Goal: Task Accomplishment & Management: Manage account settings

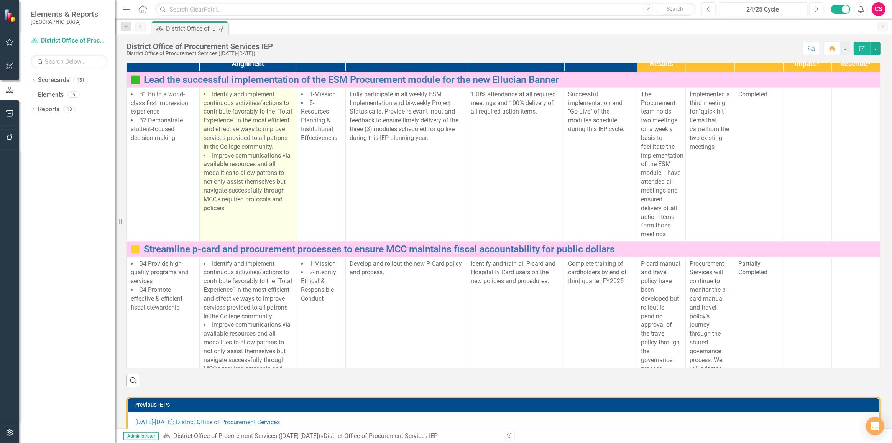
scroll to position [104, 0]
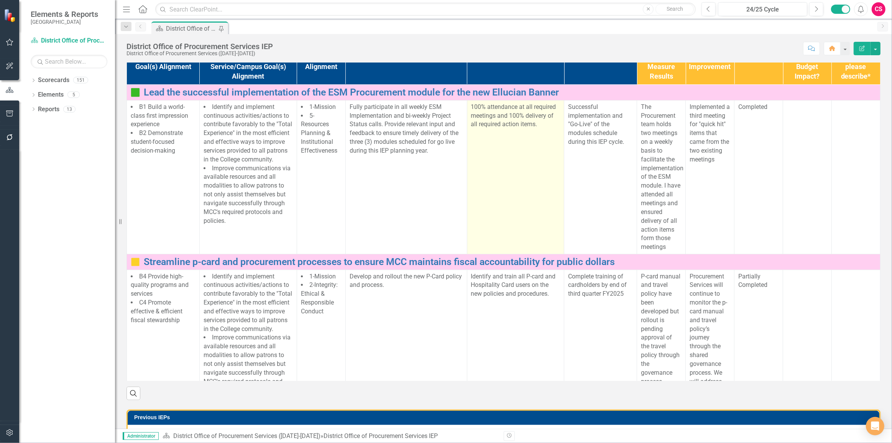
click at [525, 253] on td "100% attendance at all required meetings and 100% delivery of all required acti…" at bounding box center [515, 177] width 97 height 154
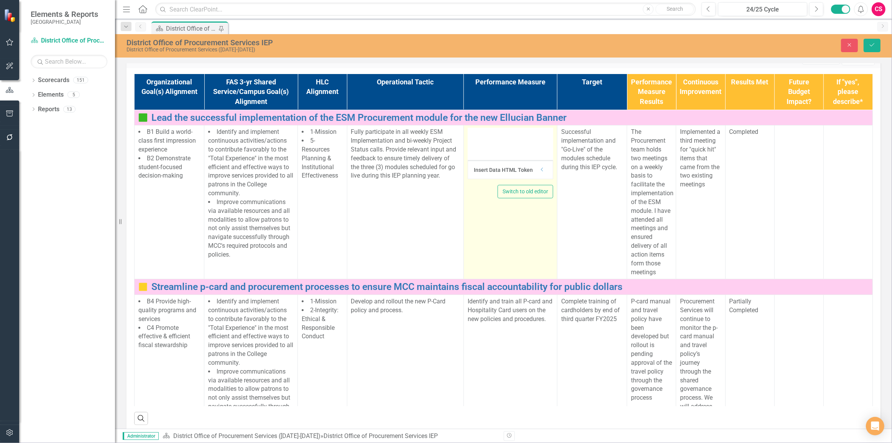
type textarea "<p>100% attendance at all required meetings and 100% delivery of all required a…"
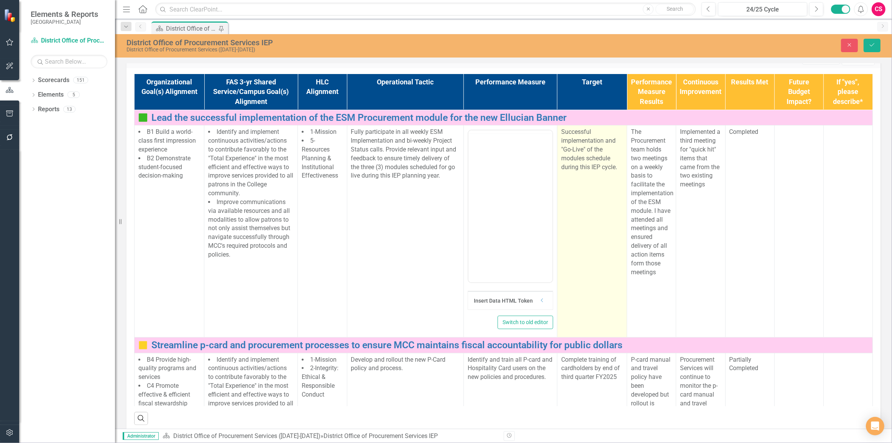
scroll to position [0, 0]
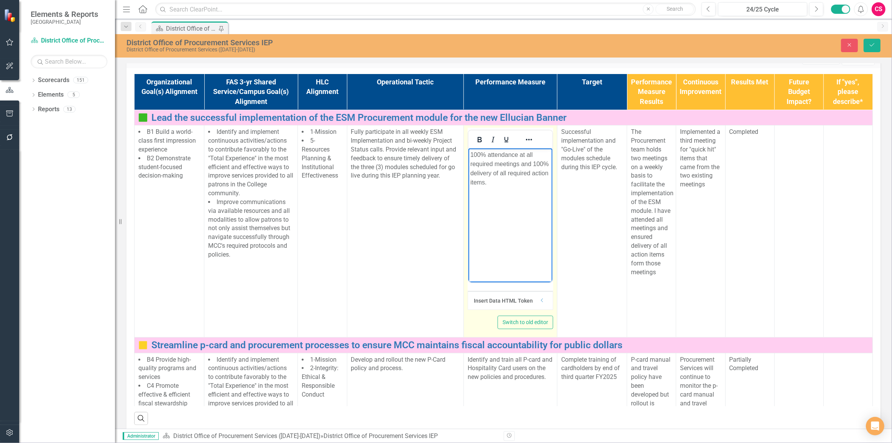
drag, startPoint x: 526, startPoint y: 223, endPoint x: 522, endPoint y: 223, distance: 4.2
click at [525, 222] on body "100% attendance at all required meetings and 100% delivery of all required acti…" at bounding box center [510, 205] width 84 height 115
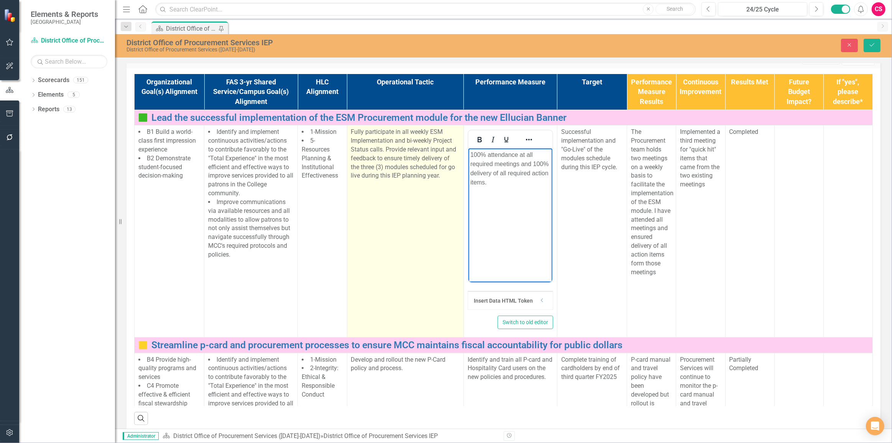
click at [408, 303] on td "Fully participate in all weekly ESM Implementation and bi-weekly Project Status…" at bounding box center [405, 231] width 117 height 212
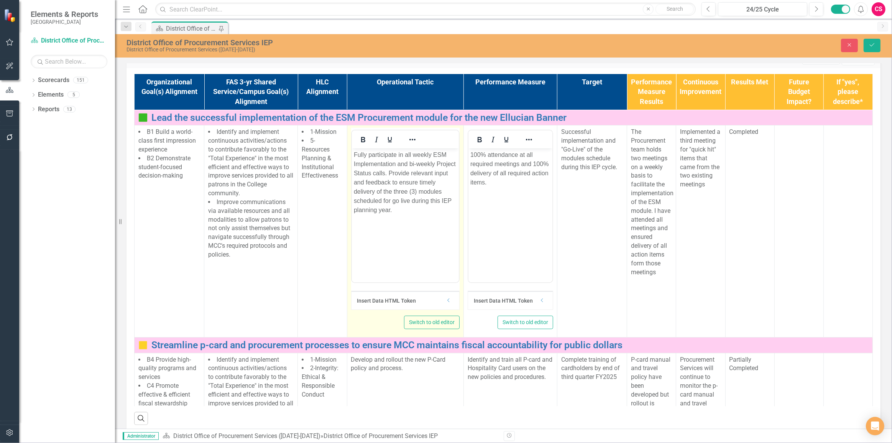
click at [419, 234] on body "Fully participate in all weekly ESM Implementation and bi-weekly Project Status…" at bounding box center [405, 205] width 107 height 115
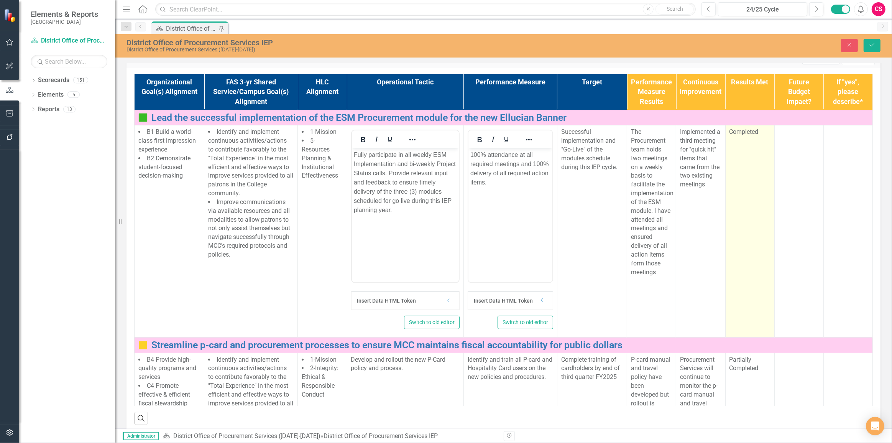
click at [759, 246] on td "Completed" at bounding box center [750, 231] width 49 height 212
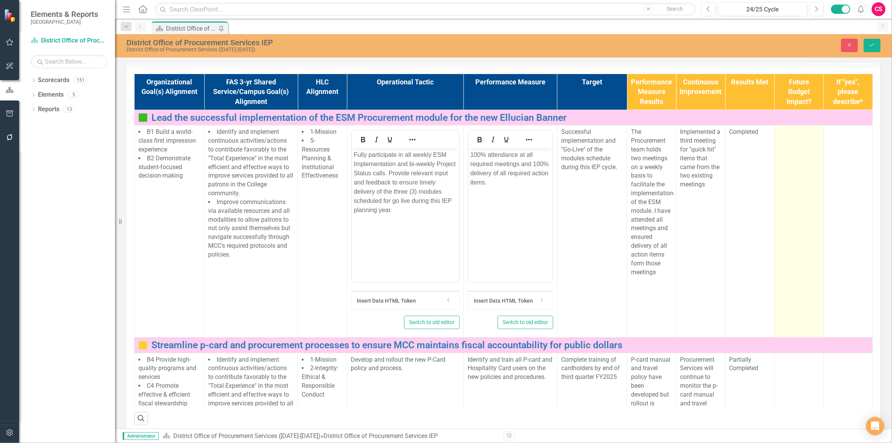
click at [784, 242] on td at bounding box center [799, 231] width 49 height 212
click at [808, 138] on icon "Expand" at bounding box center [812, 135] width 8 height 6
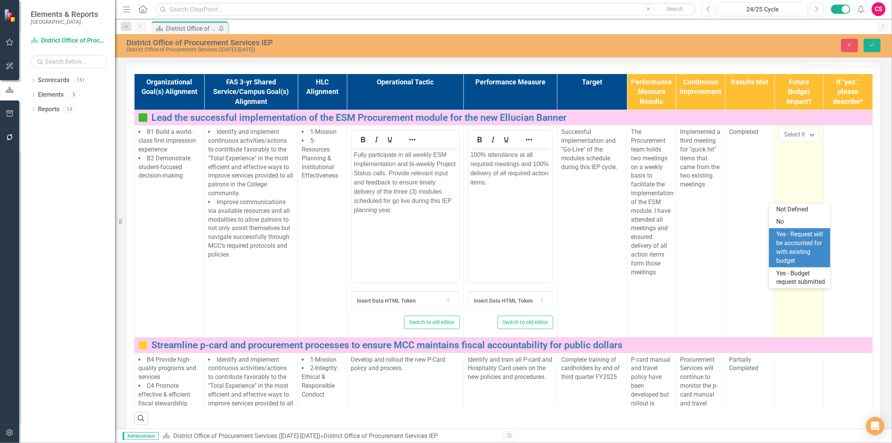
click at [787, 249] on div "Yes - Request will be accounted for with existing budget" at bounding box center [801, 247] width 49 height 35
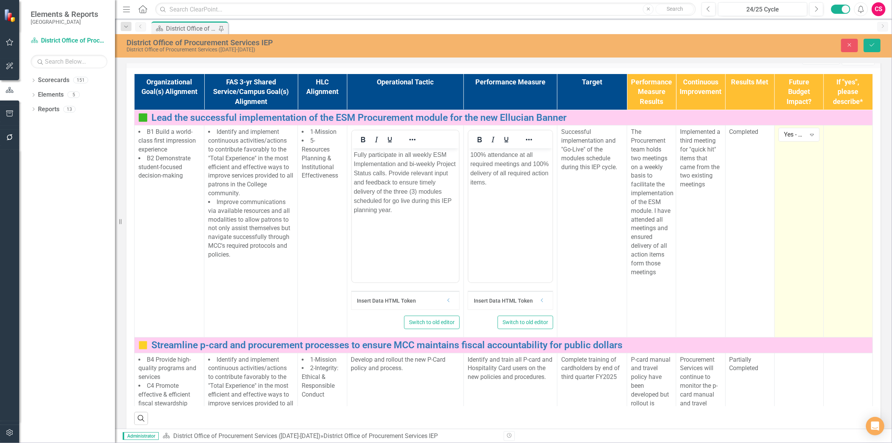
click at [842, 219] on td at bounding box center [848, 231] width 49 height 212
click at [843, 219] on td at bounding box center [848, 231] width 49 height 212
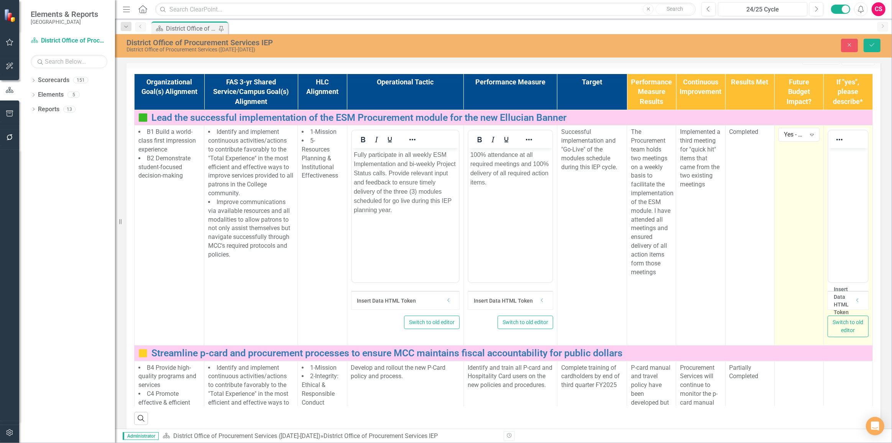
click at [847, 170] on body "Rich Text Area. Press ALT-0 for help." at bounding box center [848, 205] width 40 height 115
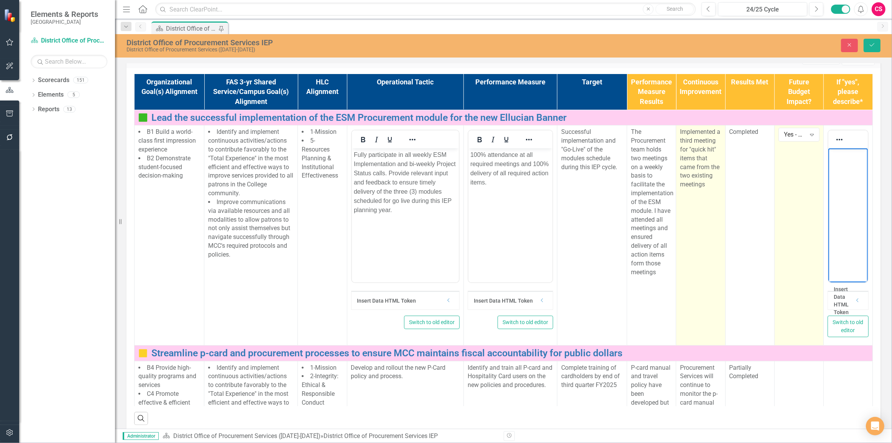
click at [714, 250] on td "Implemented a third meeting for "quick hit" items that came from the two existi…" at bounding box center [700, 235] width 49 height 220
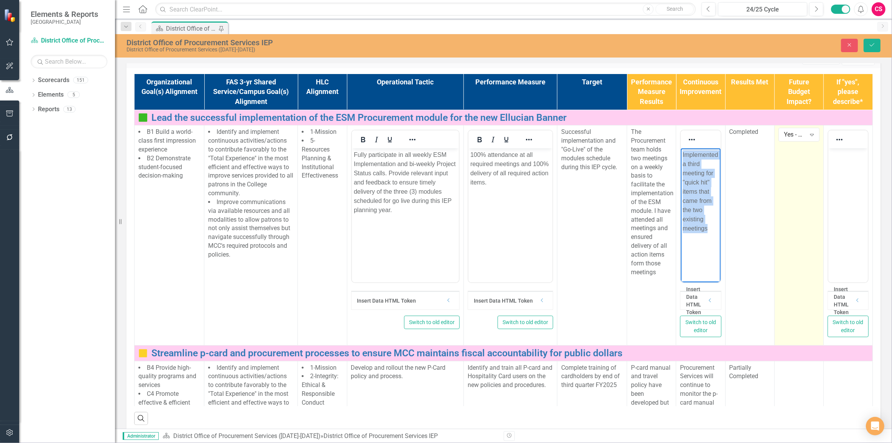
drag, startPoint x: 707, startPoint y: 248, endPoint x: 681, endPoint y: 143, distance: 108.1
click at [681, 148] on html "Implemented a third meeting for "quick hit" items that came from the two existi…" at bounding box center [701, 205] width 40 height 115
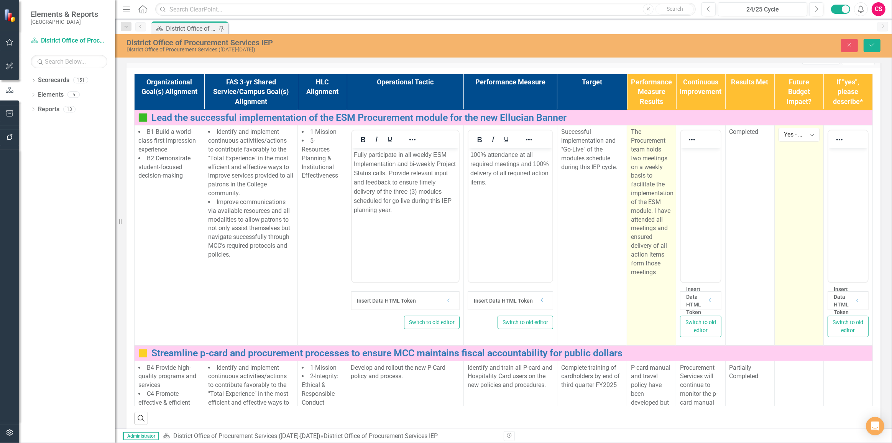
click at [659, 240] on p "The Procurement team holds two meetings on a weekly basis to facilitate the imp…" at bounding box center [651, 202] width 41 height 149
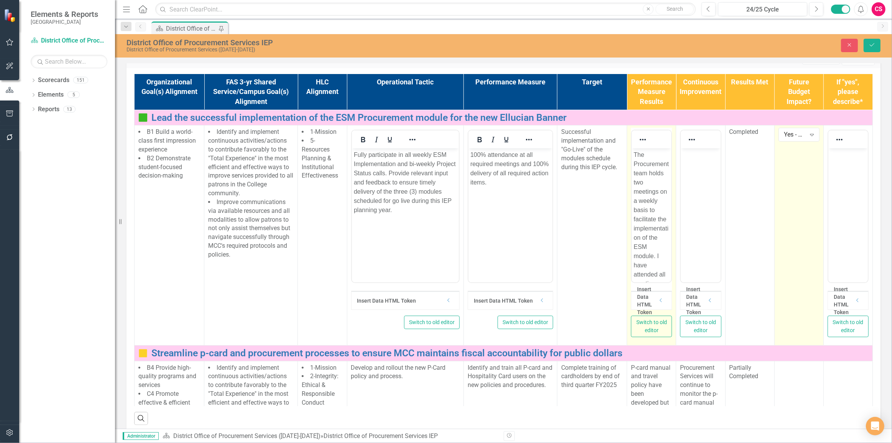
click at [658, 197] on p "The Procurement team holds two meetings on a weekly basis to facilitate the imp…" at bounding box center [652, 246] width 36 height 193
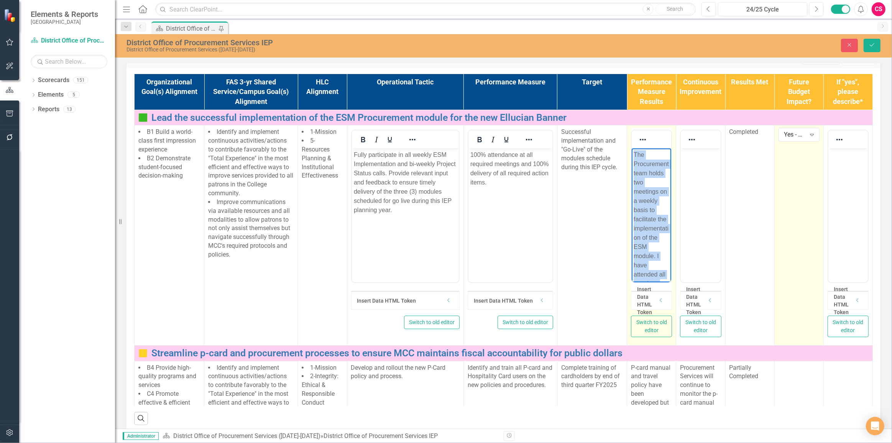
click at [658, 197] on p "The Procurement team holds two meetings on a weekly basis to facilitate the imp…" at bounding box center [652, 246] width 36 height 193
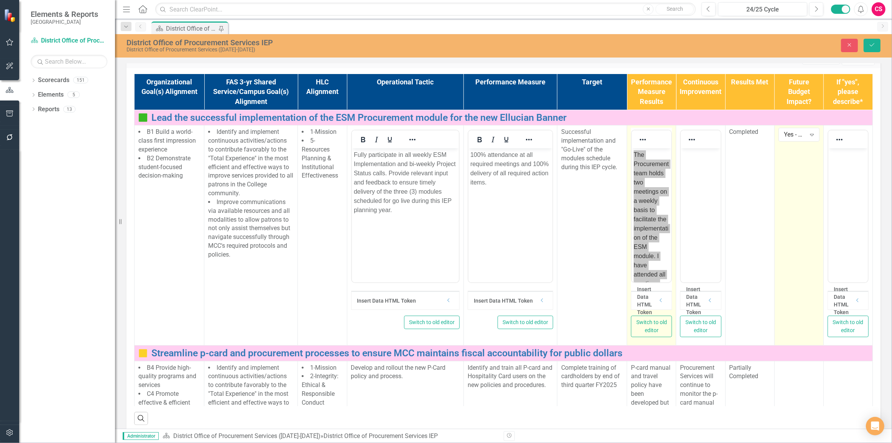
click at [642, 147] on div at bounding box center [643, 139] width 22 height 15
click at [640, 145] on button "Reveal or hide additional toolbar items" at bounding box center [643, 139] width 13 height 11
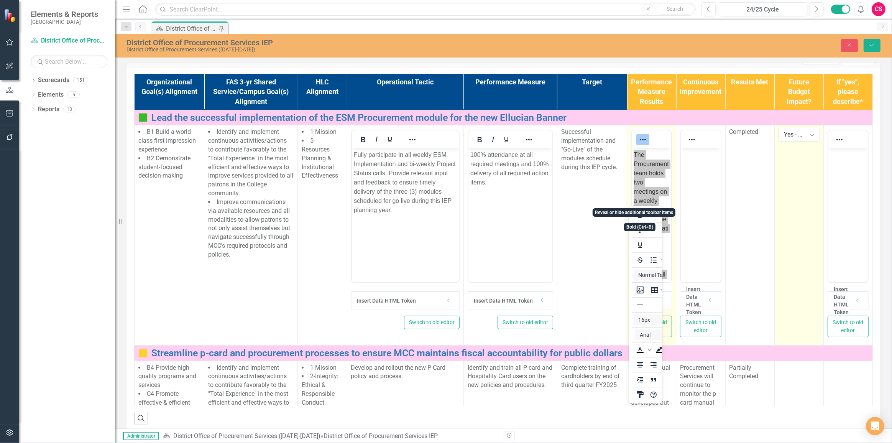
click at [640, 145] on button "Reveal or hide additional toolbar items" at bounding box center [643, 139] width 13 height 11
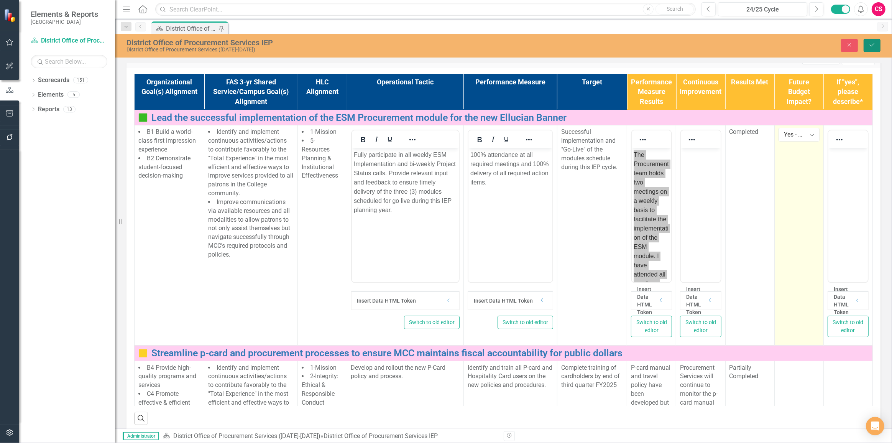
click at [870, 45] on icon "Save" at bounding box center [872, 44] width 7 height 5
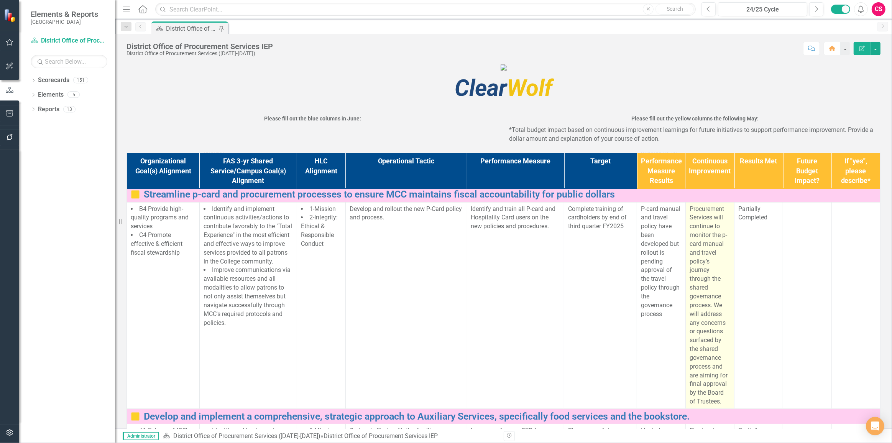
scroll to position [209, 0]
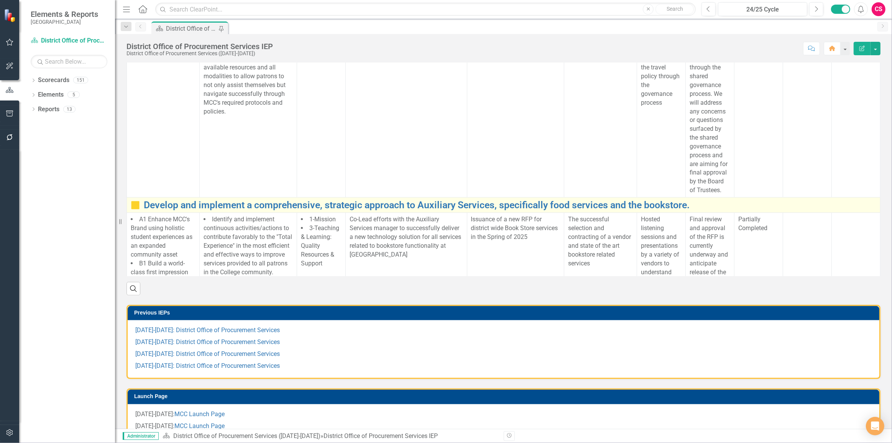
click at [129, 213] on td "Develop and implement a comprehensive, strategic approach to Auxiliary Services…" at bounding box center [504, 205] width 754 height 16
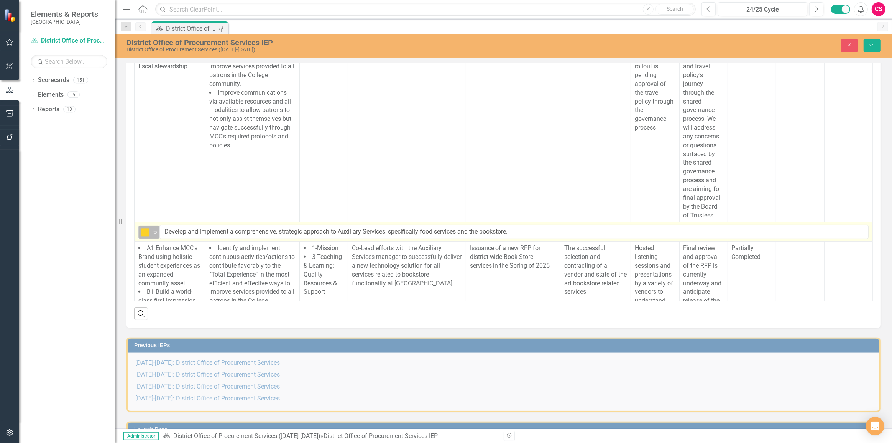
click at [158, 235] on icon "Expand" at bounding box center [155, 232] width 8 height 6
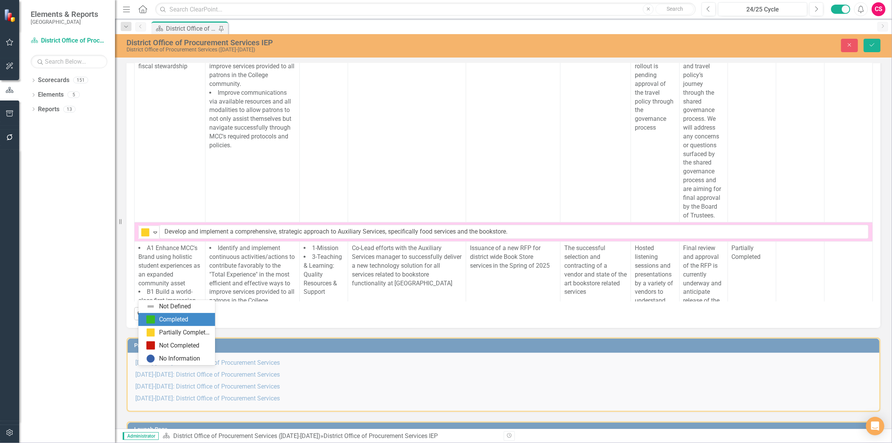
click at [154, 313] on div "Completed" at bounding box center [176, 319] width 77 height 13
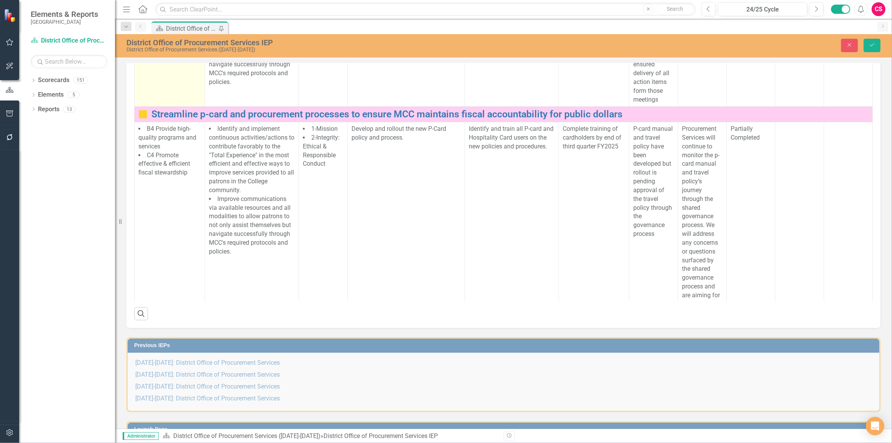
scroll to position [0, 0]
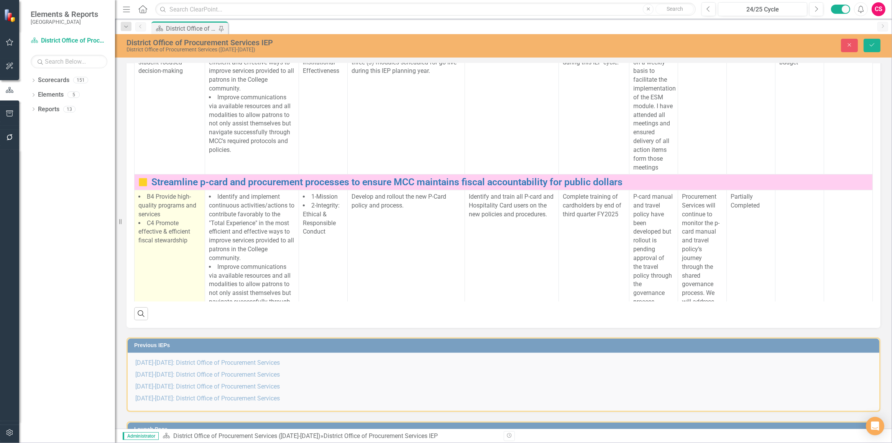
click at [137, 252] on td "B4 Provide high-quality programs and services C4 Promote effective & efficient …" at bounding box center [170, 293] width 71 height 206
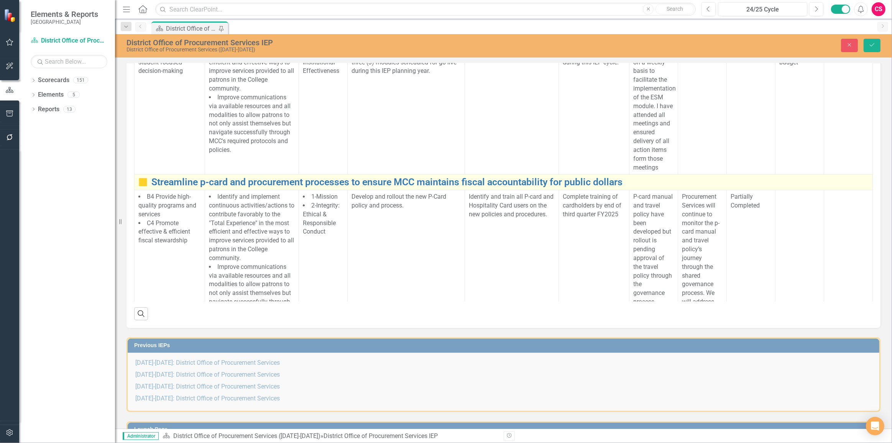
click at [142, 187] on img at bounding box center [142, 182] width 9 height 9
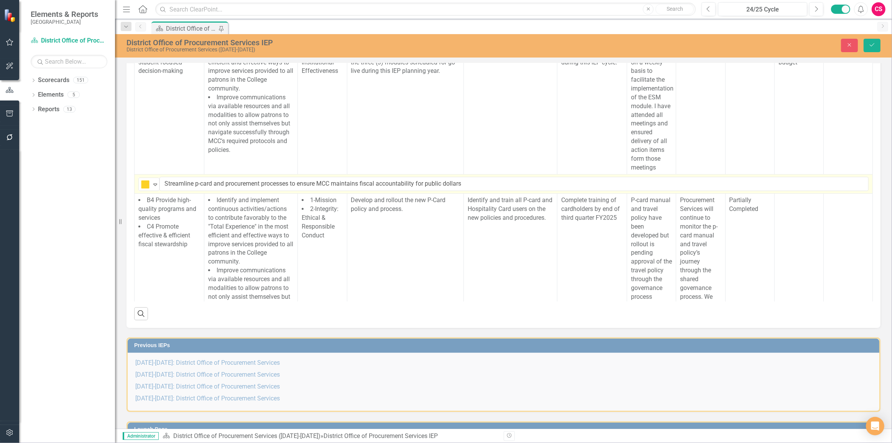
click at [142, 189] on img at bounding box center [145, 184] width 9 height 9
click at [159, 269] on div "Completed" at bounding box center [173, 272] width 29 height 9
click at [222, 191] on input "Streamline p-card and procurement processes to ensure MCC maintains fiscal acco…" at bounding box center [514, 184] width 709 height 14
drag, startPoint x: 244, startPoint y: 244, endPoint x: 551, endPoint y: 246, distance: 306.8
click at [552, 191] on input "Streamline p-card and procurement processes to ensure MCC maintains fiscal acco…" at bounding box center [514, 184] width 709 height 14
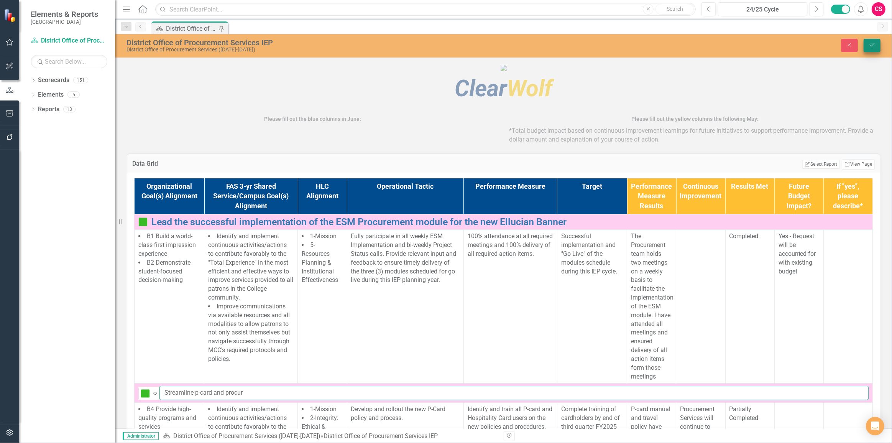
type input "Streamline p-card and procur"
click at [870, 50] on button "Save" at bounding box center [872, 45] width 17 height 13
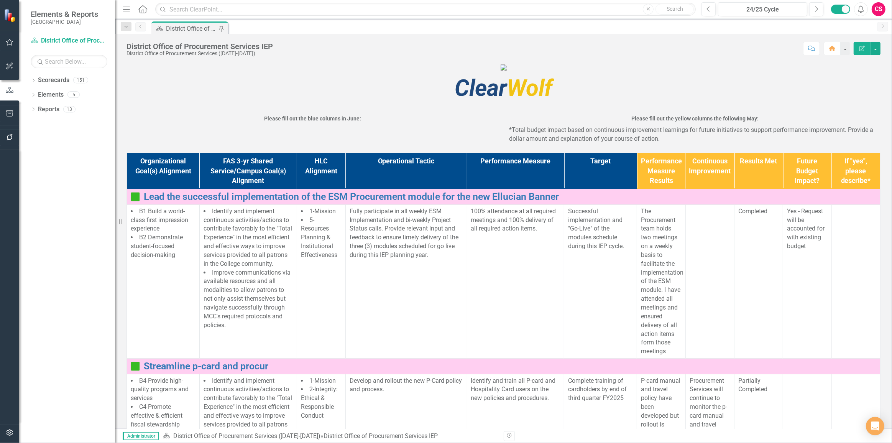
click at [17, 116] on button "button" at bounding box center [9, 114] width 17 height 16
click at [54, 63] on div "HTML Exports" at bounding box center [69, 68] width 77 height 13
click at [52, 65] on link "HTML Exports" at bounding box center [69, 68] width 77 height 9
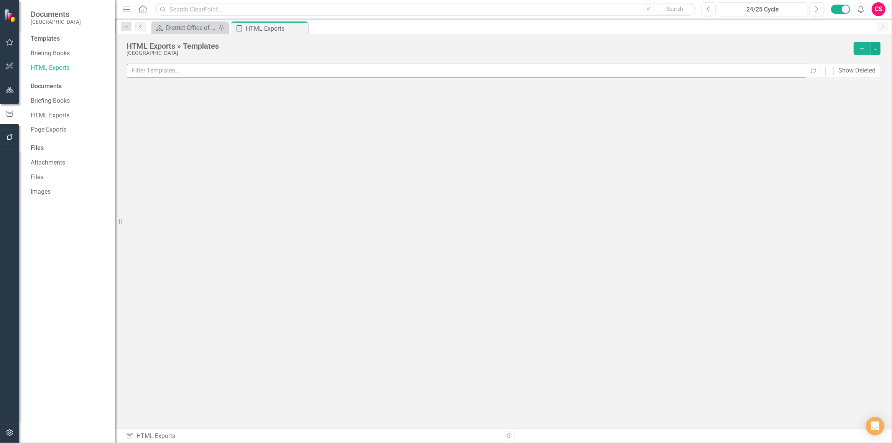
click at [240, 72] on input "text" at bounding box center [467, 71] width 680 height 14
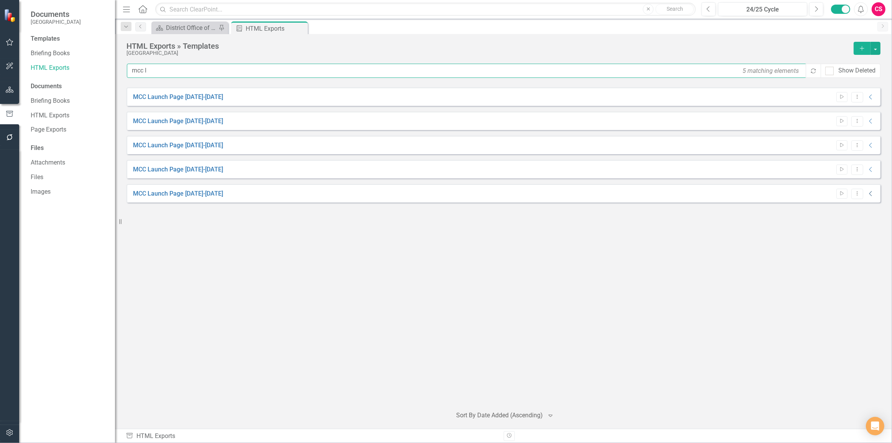
type input "mcc l"
click at [871, 194] on icon at bounding box center [870, 193] width 3 height 5
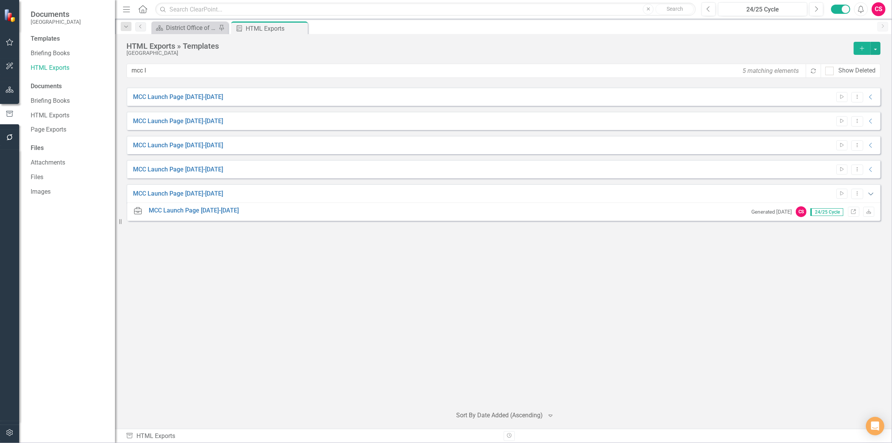
click at [871, 194] on icon at bounding box center [871, 194] width 5 height 3
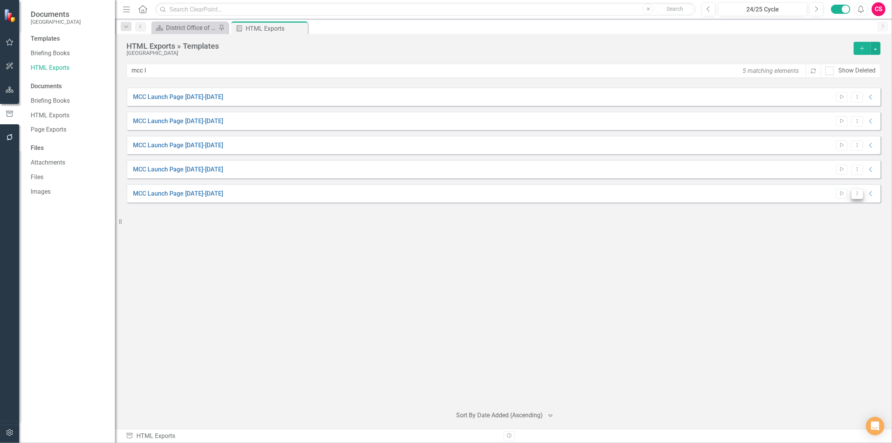
click at [857, 195] on icon "Dropdown Menu" at bounding box center [857, 193] width 7 height 5
click at [834, 229] on link "Edit Edit Template" at bounding box center [827, 234] width 71 height 14
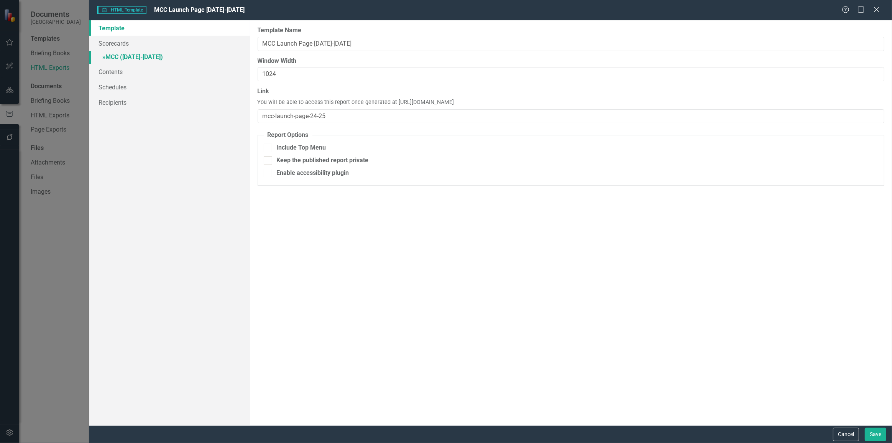
click at [180, 58] on link "» MCC (2024-2025)" at bounding box center [169, 57] width 161 height 13
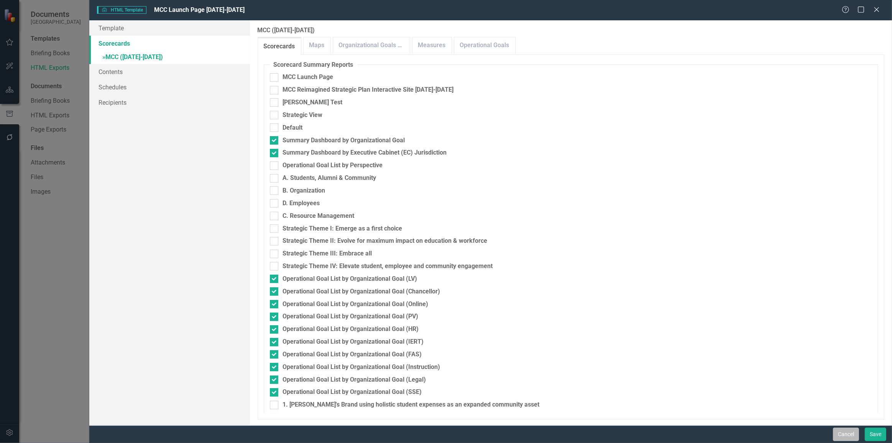
click at [844, 432] on button "Cancel" at bounding box center [846, 434] width 26 height 13
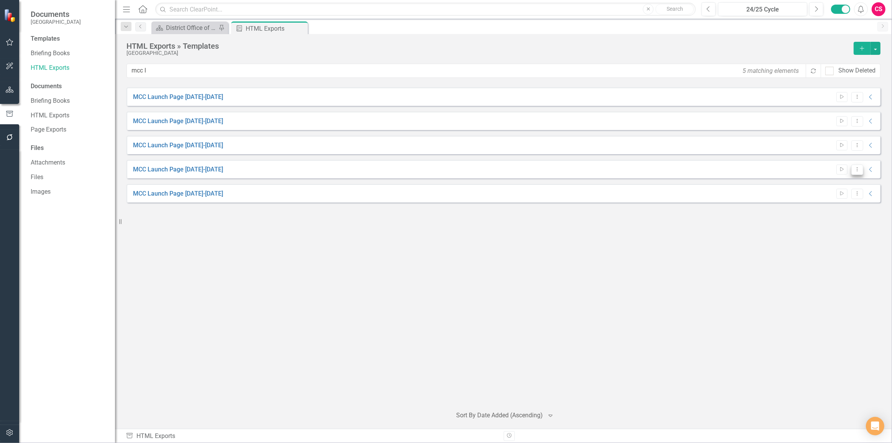
click at [854, 165] on button "Dropdown Menu" at bounding box center [858, 170] width 12 height 10
click at [830, 203] on link "Edit Edit Template" at bounding box center [827, 210] width 71 height 14
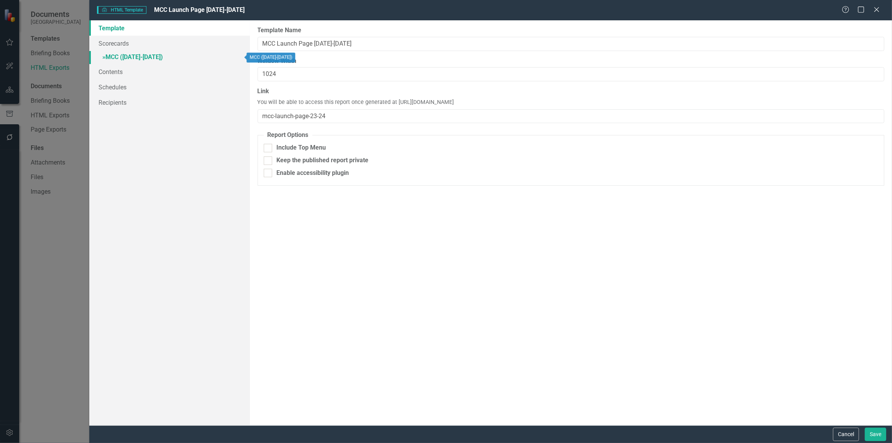
click at [217, 58] on link "» MCC (2023-2024)" at bounding box center [169, 57] width 161 height 13
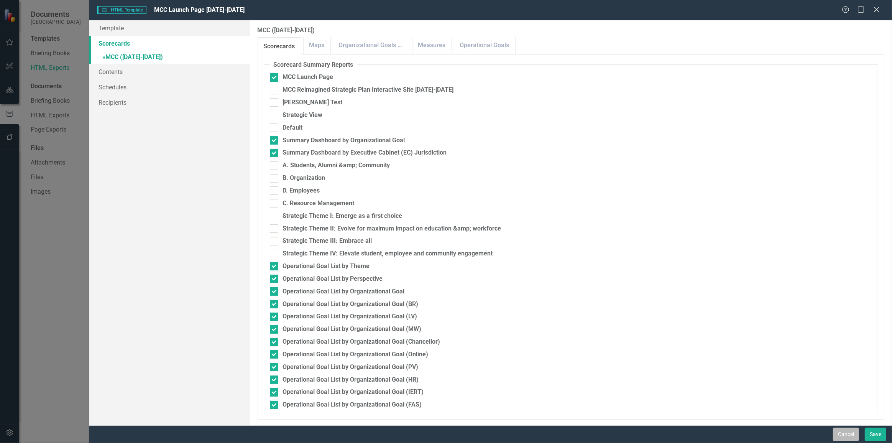
click at [840, 430] on button "Cancel" at bounding box center [846, 434] width 26 height 13
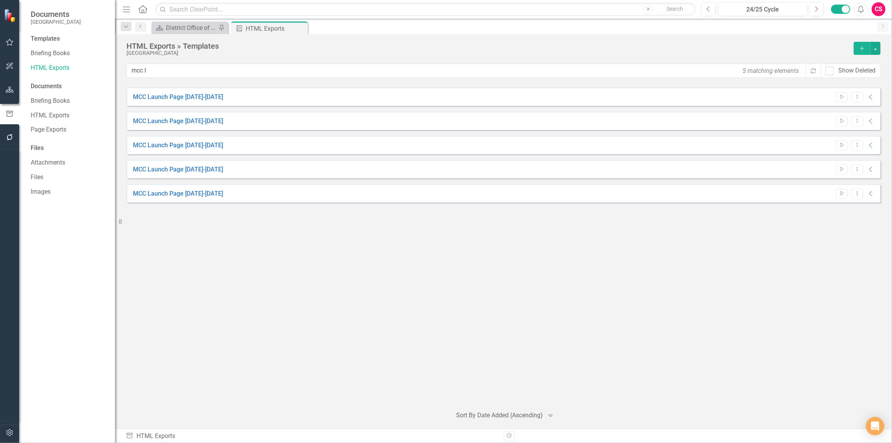
drag, startPoint x: 849, startPoint y: 186, endPoint x: 848, endPoint y: 191, distance: 4.7
click at [848, 190] on div "MCC Launch Page 2024-2025 Start Dropdown Menu Collapse" at bounding box center [504, 193] width 754 height 18
click at [847, 193] on button "Start" at bounding box center [842, 194] width 11 height 10
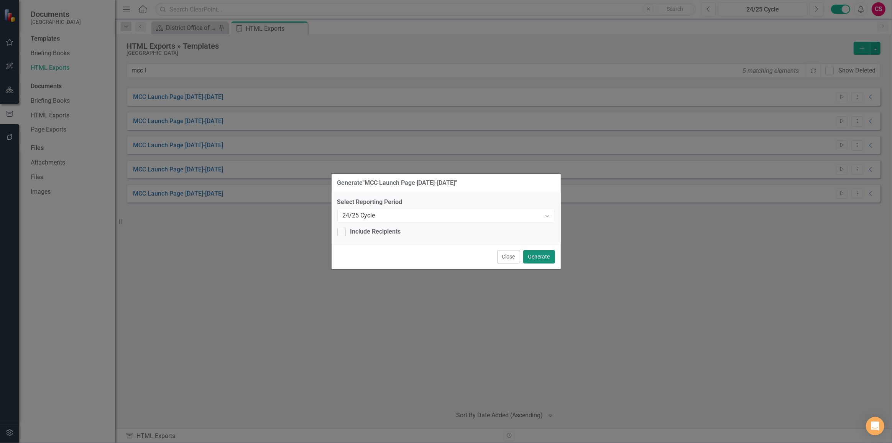
click at [539, 258] on button "Generate" at bounding box center [539, 256] width 32 height 13
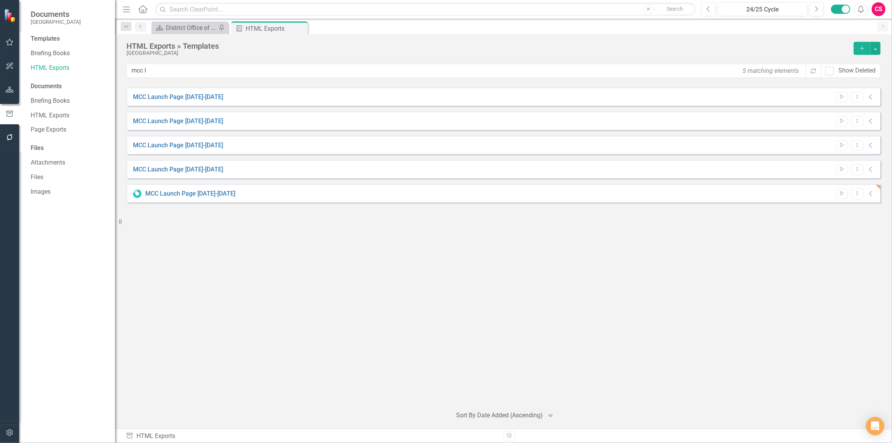
click at [7, 436] on button "button" at bounding box center [9, 433] width 17 height 16
click at [51, 54] on link "Manage Users" at bounding box center [69, 53] width 77 height 9
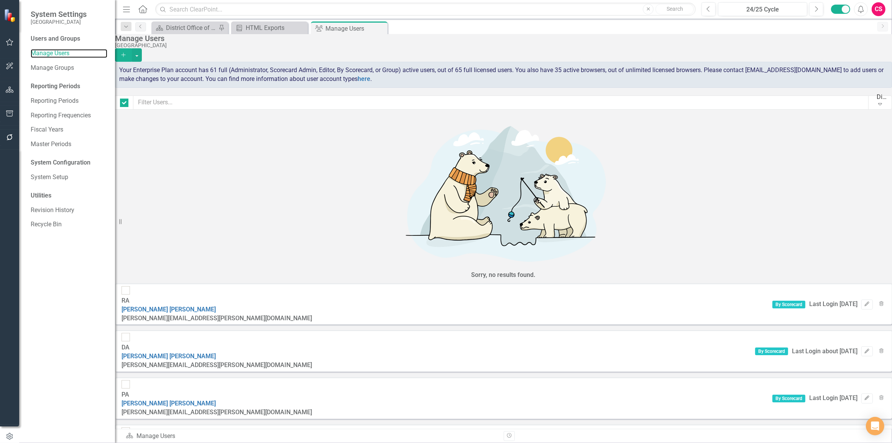
checkbox input "false"
click at [259, 107] on input "text" at bounding box center [501, 102] width 736 height 14
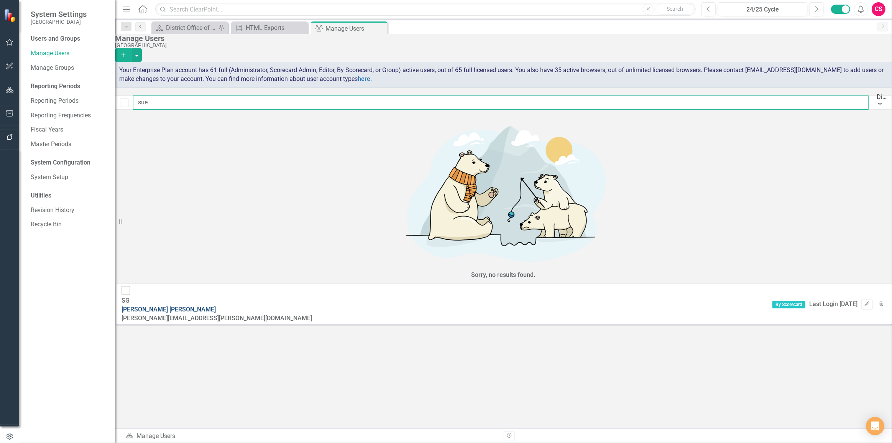
type input "sue"
click at [194, 306] on link "Sue Gochis" at bounding box center [169, 309] width 94 height 7
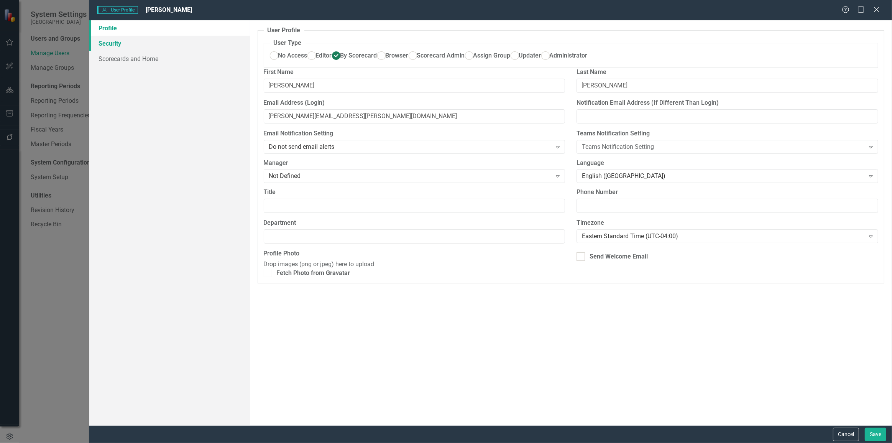
click at [172, 43] on link "Security" at bounding box center [169, 43] width 161 height 15
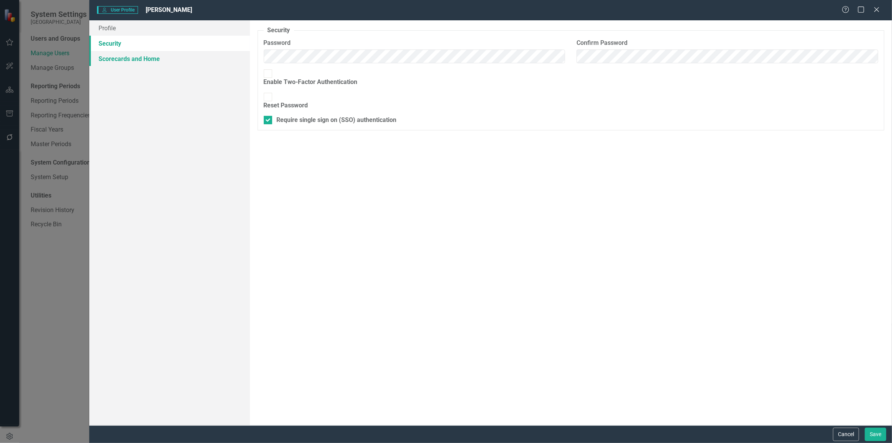
click at [171, 54] on link "Scorecards and Home" at bounding box center [169, 58] width 161 height 15
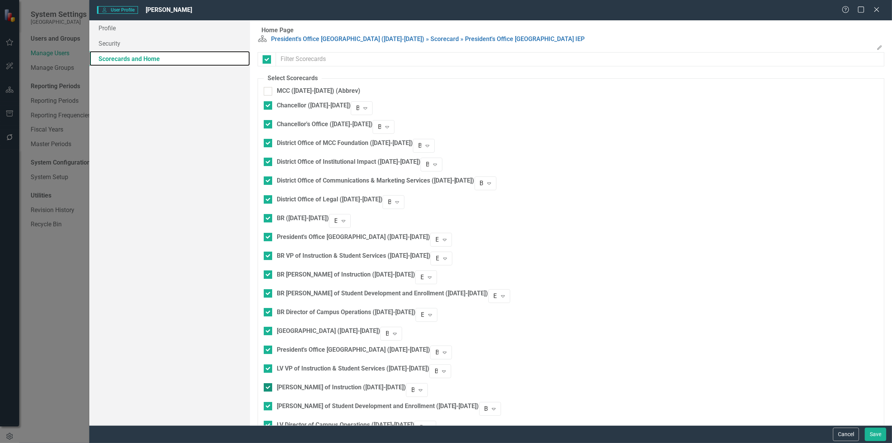
checkbox input "false"
click at [847, 433] on button "Cancel" at bounding box center [846, 434] width 26 height 13
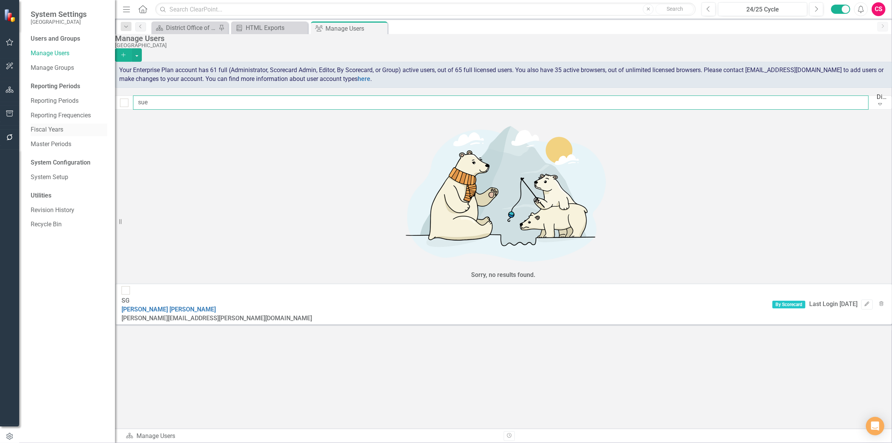
drag, startPoint x: 203, startPoint y: 112, endPoint x: 89, endPoint y: 127, distance: 115.3
click at [88, 129] on div "System Settings Metropolitan Community College Users and Groups Manage Users Ma…" at bounding box center [446, 221] width 892 height 443
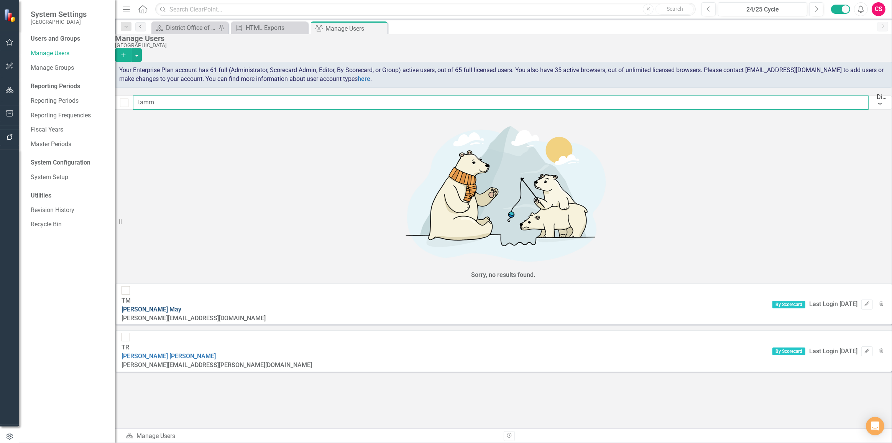
type input "tamm"
click at [181, 306] on link "Tammie May" at bounding box center [152, 309] width 60 height 7
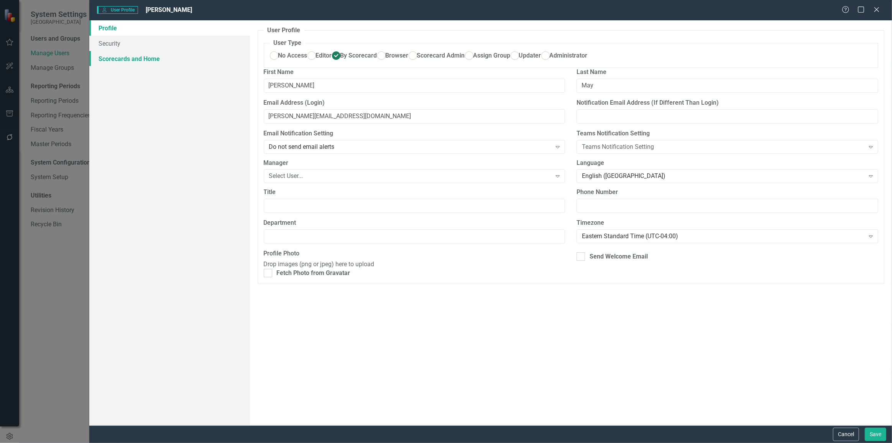
click at [150, 59] on link "Scorecards and Home" at bounding box center [169, 58] width 161 height 15
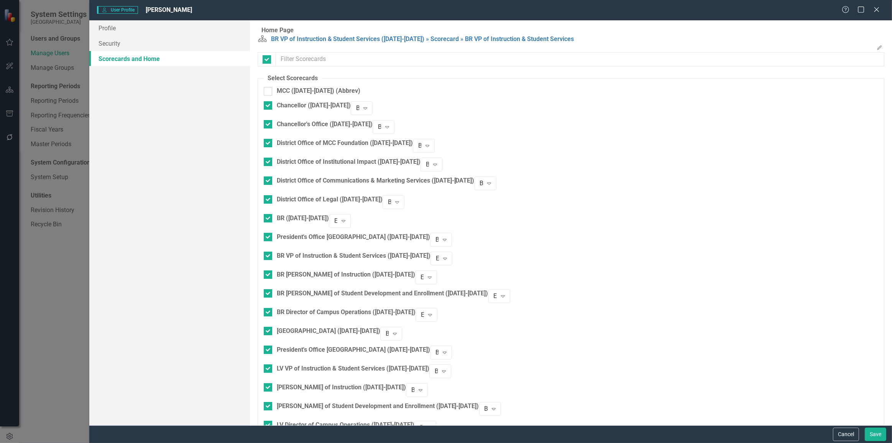
checkbox input "false"
click at [846, 430] on button "Cancel" at bounding box center [846, 434] width 26 height 13
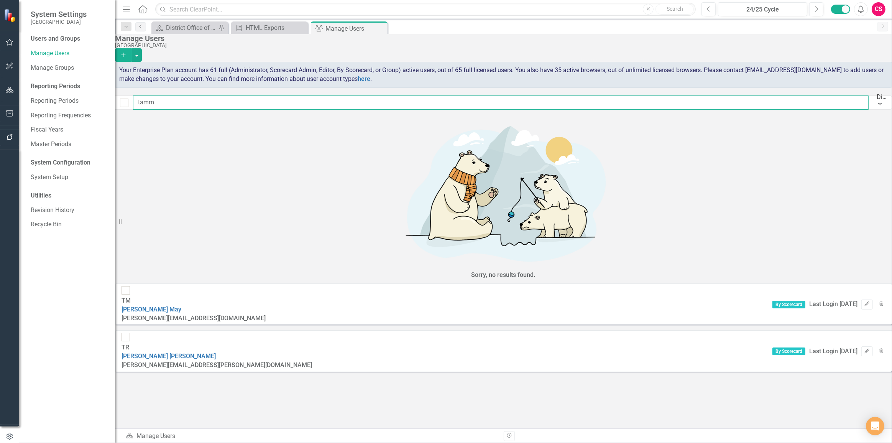
drag, startPoint x: 185, startPoint y: 105, endPoint x: 110, endPoint y: 104, distance: 74.8
click at [110, 104] on div "System Settings Metropolitan Community College Users and Groups Manage Users Ma…" at bounding box center [446, 221] width 892 height 443
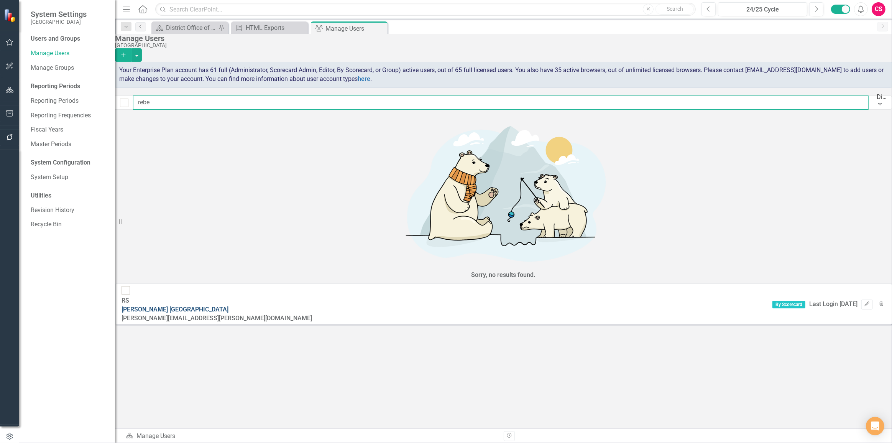
type input "rebe"
click at [215, 306] on link "Rebekkah Stuteville" at bounding box center [175, 309] width 107 height 7
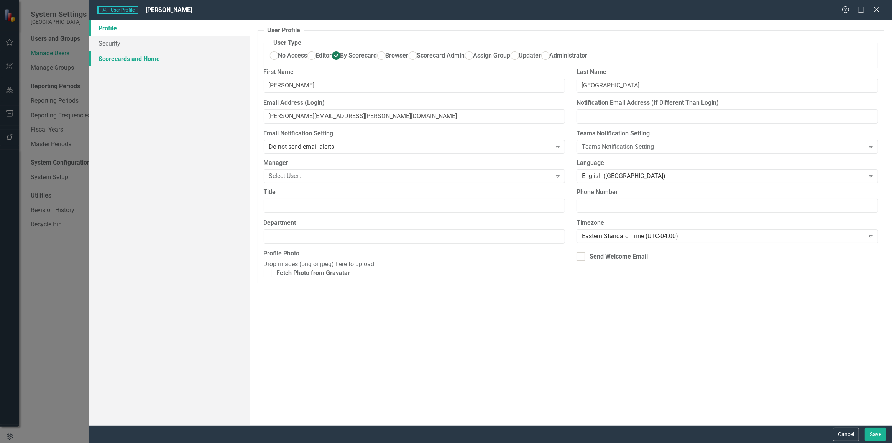
click at [156, 53] on link "Scorecards and Home" at bounding box center [169, 58] width 161 height 15
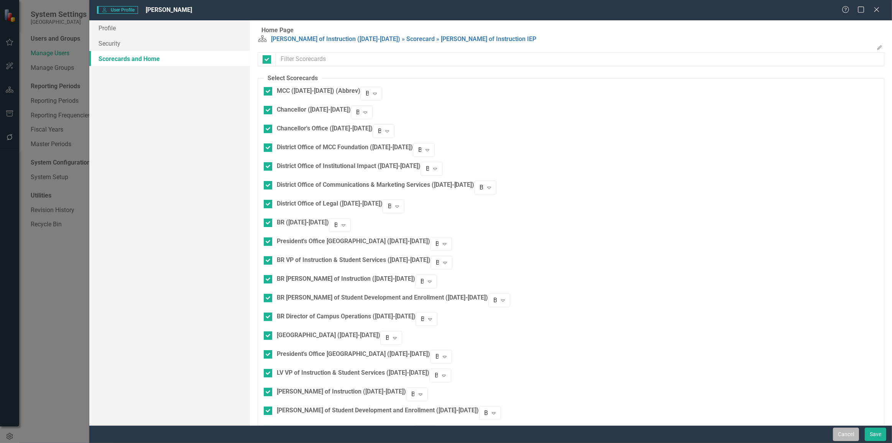
click at [852, 436] on button "Cancel" at bounding box center [846, 434] width 26 height 13
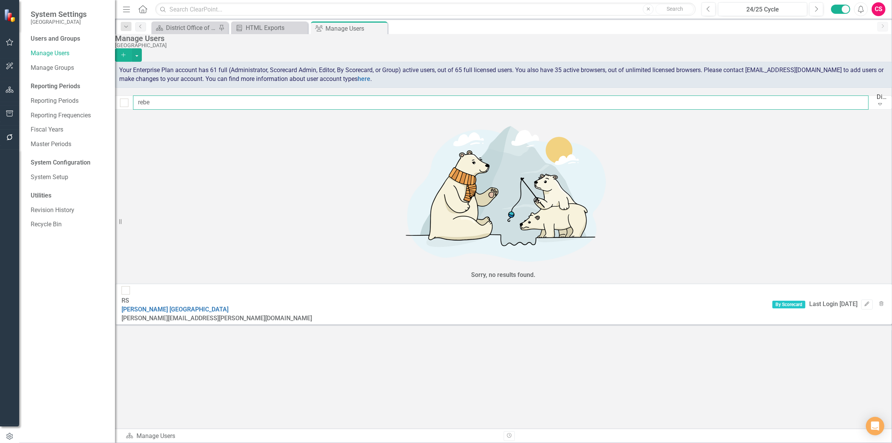
drag, startPoint x: 174, startPoint y: 101, endPoint x: 118, endPoint y: 106, distance: 57.0
click at [118, 106] on div "System Settings Metropolitan Community College Users and Groups Manage Users Ma…" at bounding box center [446, 221] width 892 height 443
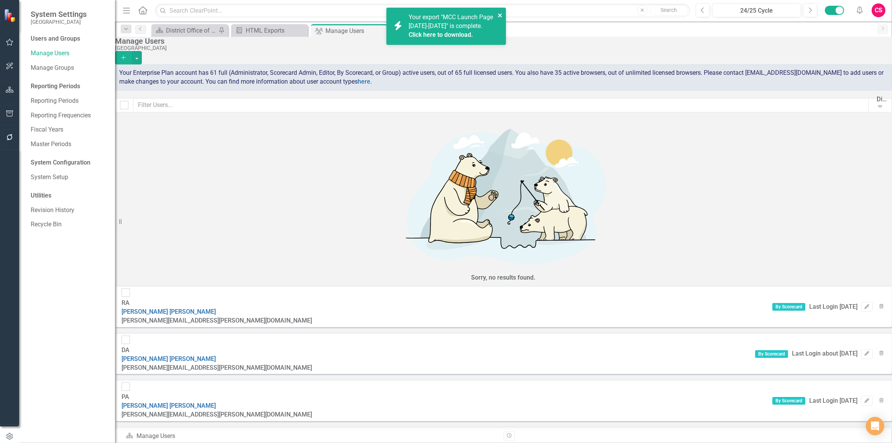
click at [500, 12] on icon "close" at bounding box center [500, 15] width 5 height 6
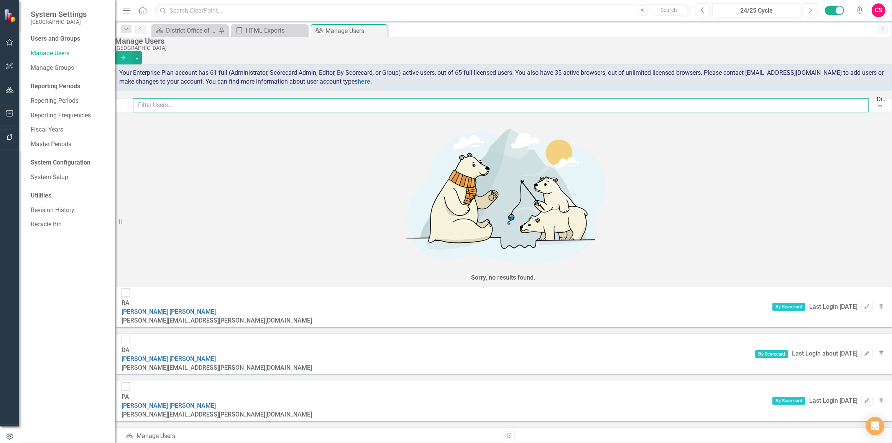
click at [192, 103] on input "text" at bounding box center [501, 105] width 736 height 14
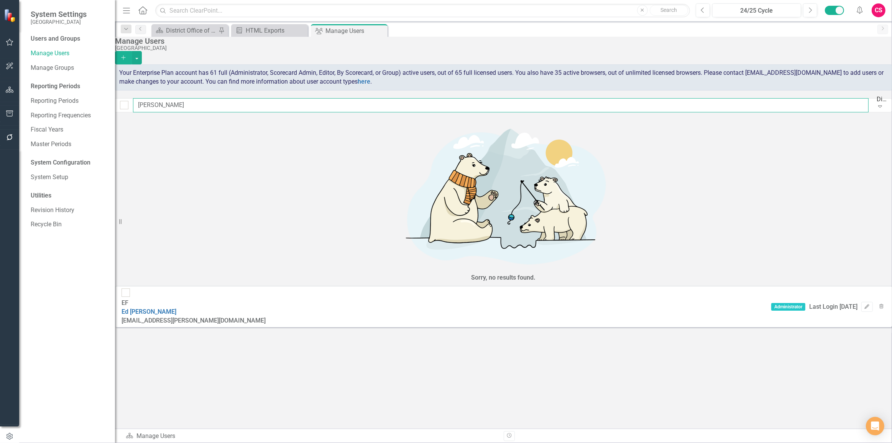
drag, startPoint x: 180, startPoint y: 104, endPoint x: 119, endPoint y: 110, distance: 62.1
click at [119, 110] on div "System Settings Metropolitan Community College Users and Groups Manage Users Ma…" at bounding box center [446, 221] width 892 height 443
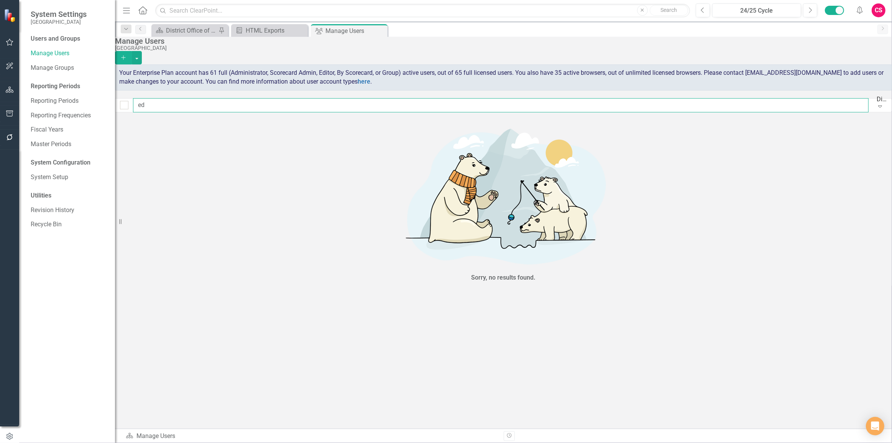
type input "e"
type input "fo"
checkbox input "true"
type input "fol"
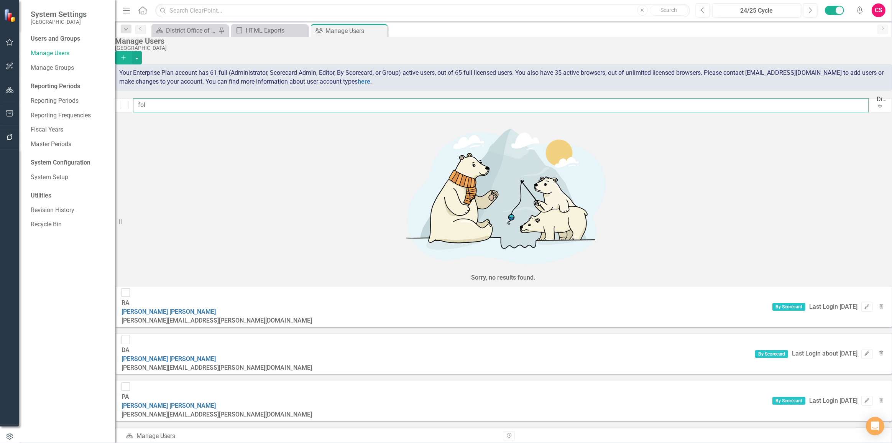
checkbox input "false"
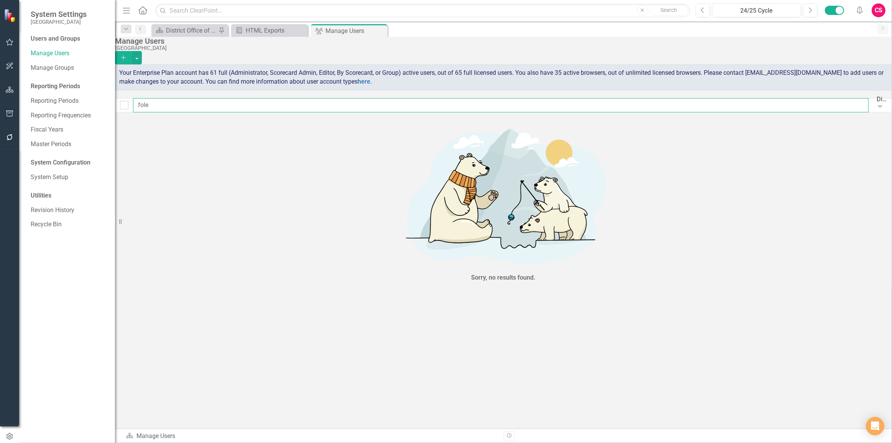
type input "foley"
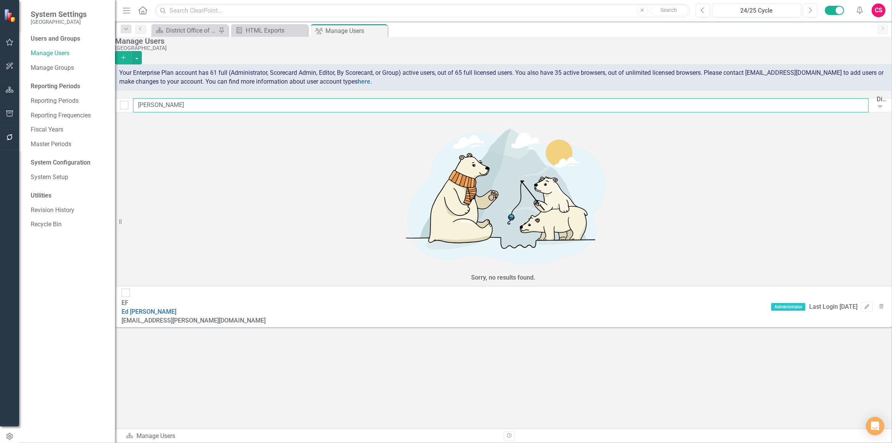
checkbox input "false"
type input "foley"
click at [176, 308] on link "Ed Foley" at bounding box center [149, 311] width 55 height 7
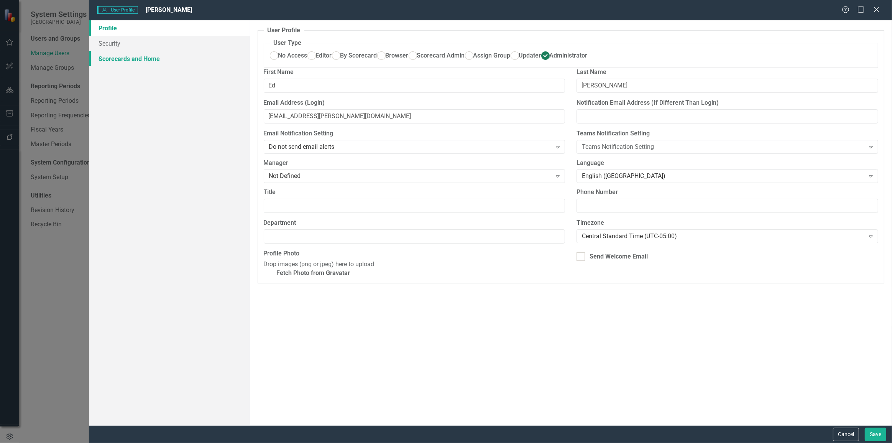
click at [151, 66] on link "Scorecards and Home" at bounding box center [169, 58] width 161 height 15
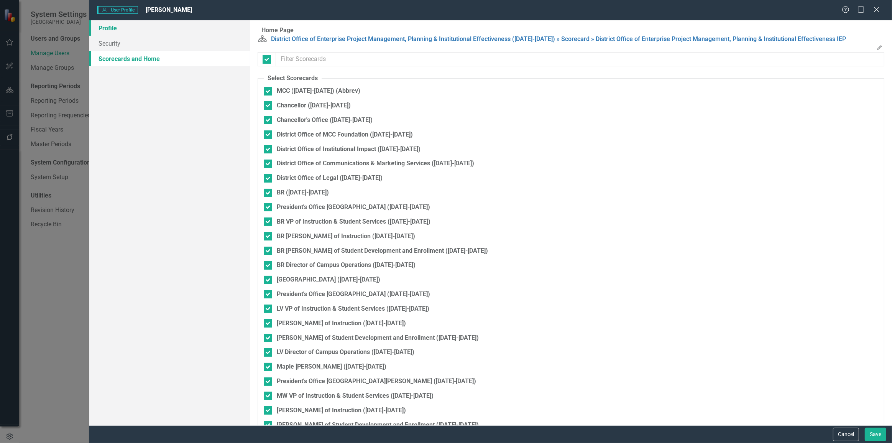
click at [138, 29] on link "Profile" at bounding box center [169, 27] width 161 height 15
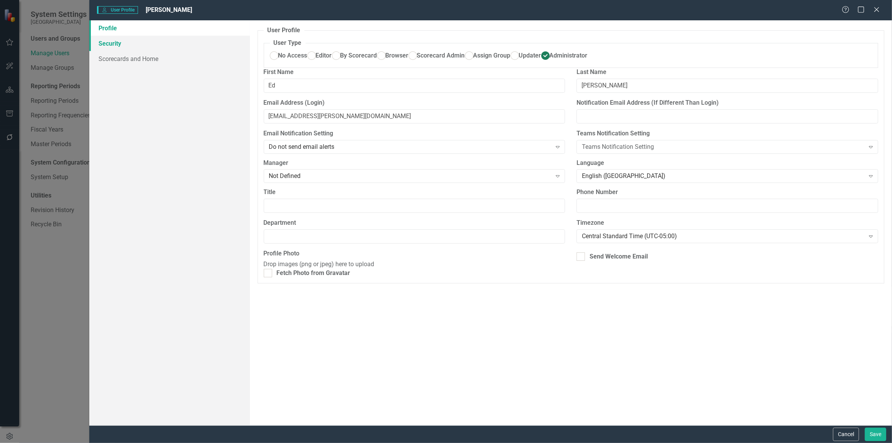
click at [168, 44] on link "Security" at bounding box center [169, 43] width 161 height 15
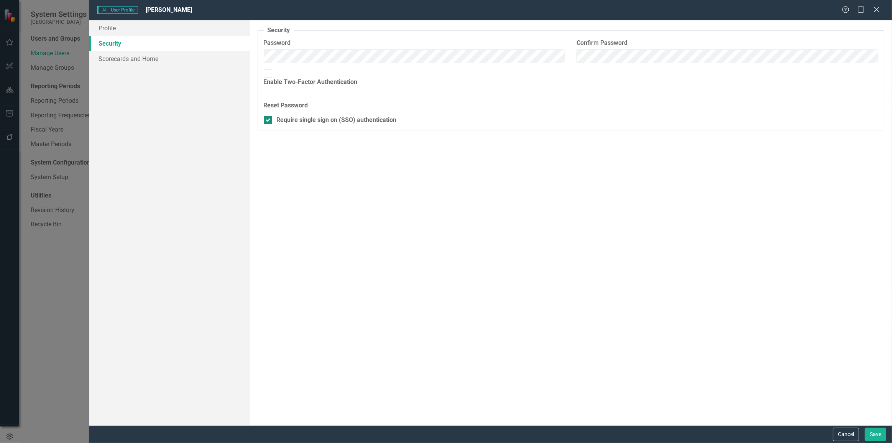
click at [291, 116] on div "Require single sign on (SSO) authentication" at bounding box center [337, 120] width 120 height 9
click at [269, 116] on input "Require single sign on (SSO) authentication" at bounding box center [266, 118] width 5 height 5
checkbox input "false"
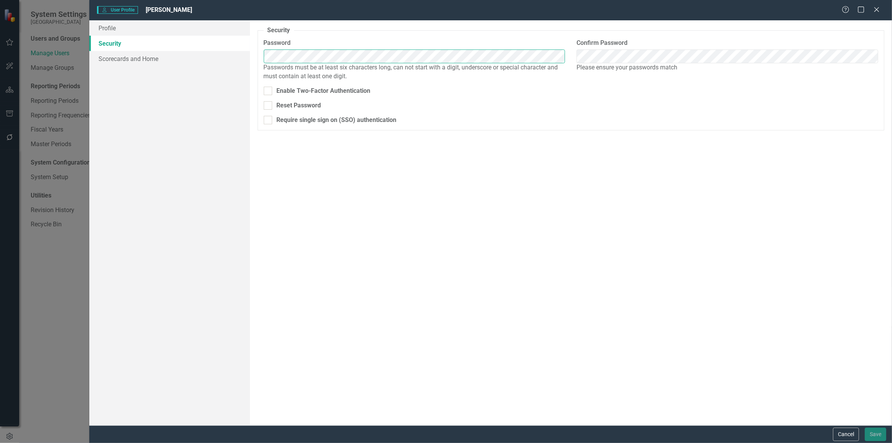
click at [238, 69] on div "Profile Security Scorecards and Home User Profile ClearPoint has a wealth of op…" at bounding box center [490, 222] width 803 height 405
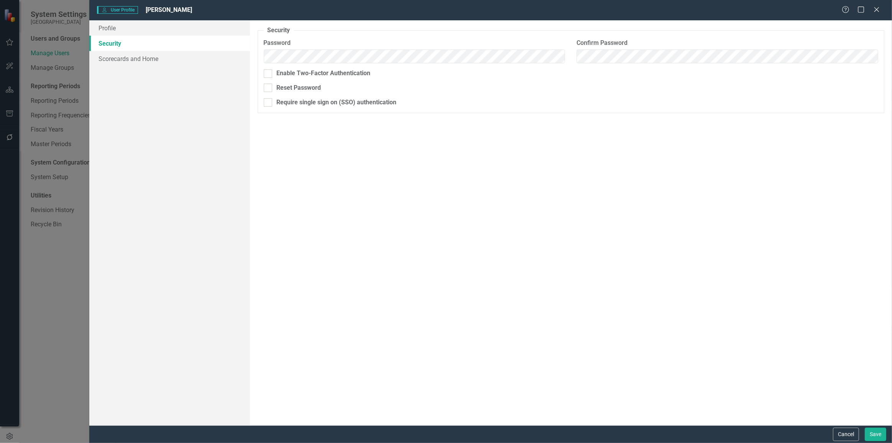
click at [591, 234] on div "Security As an administrator, you can use this page to set the user's password,…" at bounding box center [571, 222] width 642 height 405
click at [879, 437] on button "Save" at bounding box center [875, 434] width 21 height 13
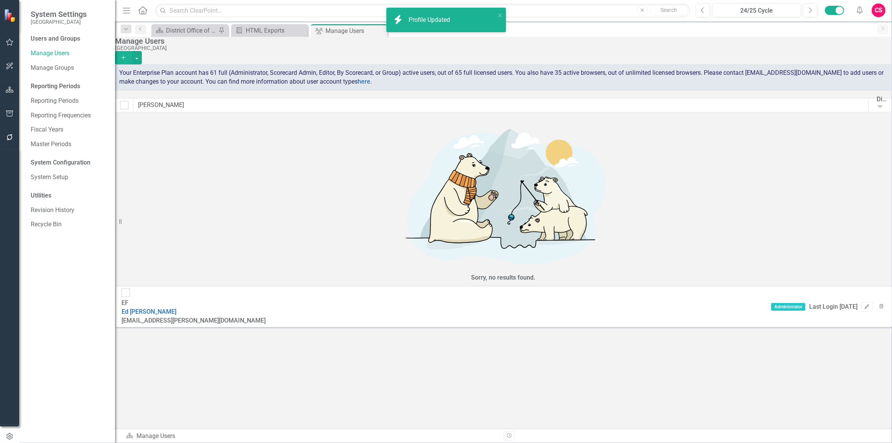
click at [878, 10] on div "CS" at bounding box center [879, 10] width 14 height 14
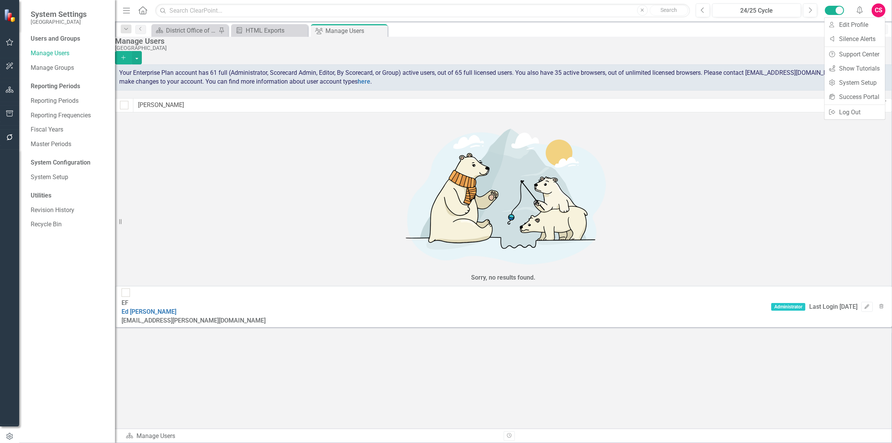
click at [796, 170] on div "Sorry, no results found. EF Ed Foley ed.foley@mcckc.edu Administrator Last Logi…" at bounding box center [503, 225] width 777 height 215
drag, startPoint x: 223, startPoint y: 132, endPoint x: 173, endPoint y: 131, distance: 49.5
click at [177, 286] on div "EF Ed Foley ed.foley@mcckc.edu Administrator Last Login 5 days ago Edit Trash" at bounding box center [503, 306] width 777 height 41
drag, startPoint x: 168, startPoint y: 132, endPoint x: 313, endPoint y: 112, distance: 146.4
click at [313, 112] on div "Manage Users Metropolitan Community College Add Your Enterprise Plan account ha…" at bounding box center [503, 185] width 777 height 296
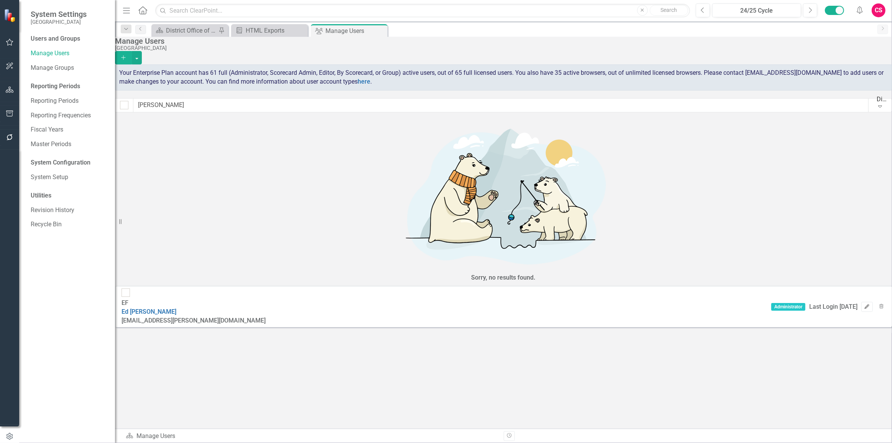
click at [862, 302] on button "Edit" at bounding box center [867, 307] width 11 height 10
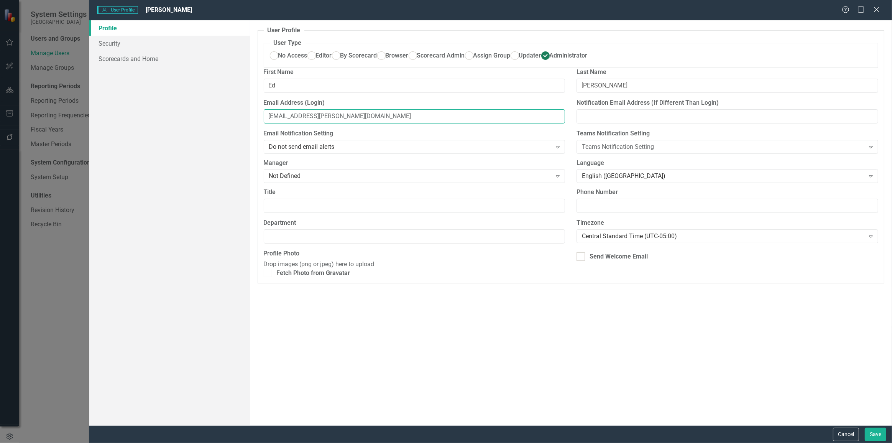
drag, startPoint x: 358, startPoint y: 149, endPoint x: 180, endPoint y: 173, distance: 179.5
click at [179, 171] on div "Profile Security Scorecards and Home User Profile ClearPoint has a wealth of op…" at bounding box center [490, 222] width 803 height 405
drag, startPoint x: 846, startPoint y: 435, endPoint x: 844, endPoint y: 420, distance: 14.8
click at [846, 435] on button "Cancel" at bounding box center [846, 434] width 26 height 13
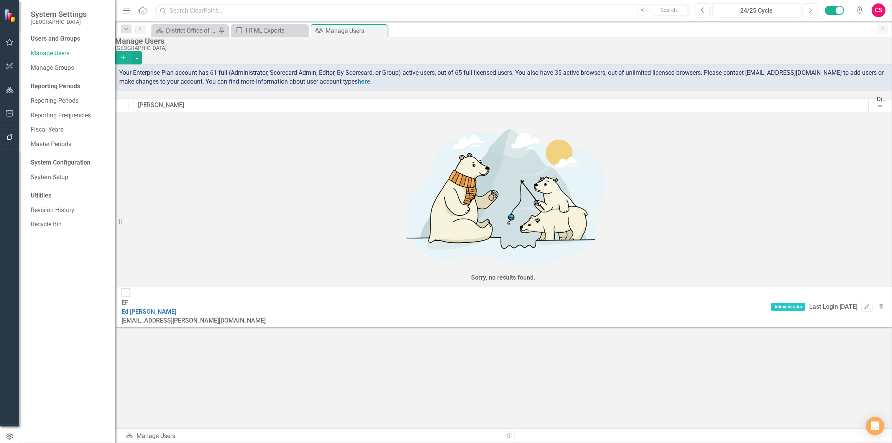
click at [878, 8] on div "CS" at bounding box center [879, 10] width 14 height 14
click at [846, 106] on link "Logout Log Out" at bounding box center [855, 112] width 61 height 14
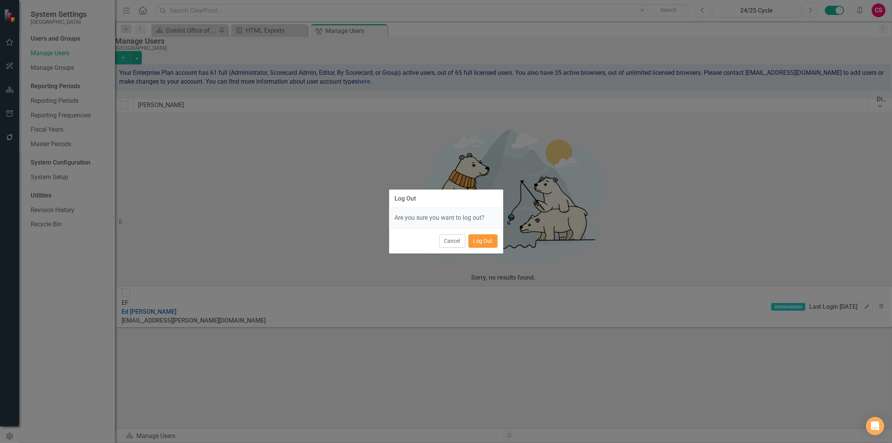
click at [488, 242] on button "Log Out" at bounding box center [483, 240] width 29 height 13
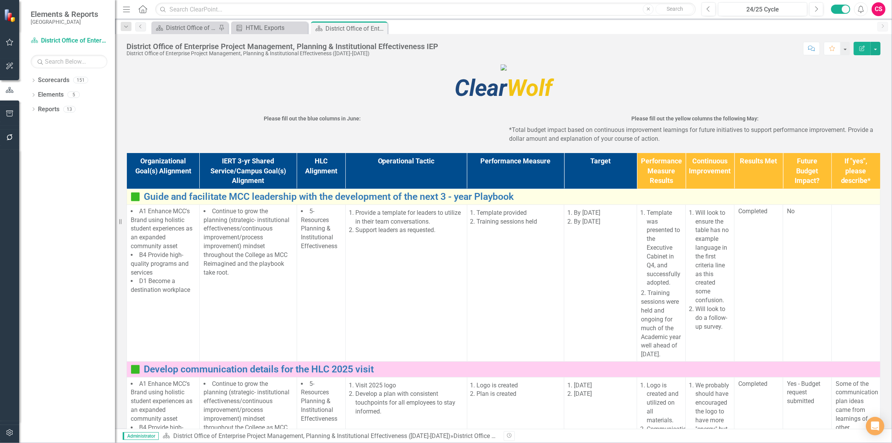
click at [135, 201] on img at bounding box center [135, 196] width 9 height 9
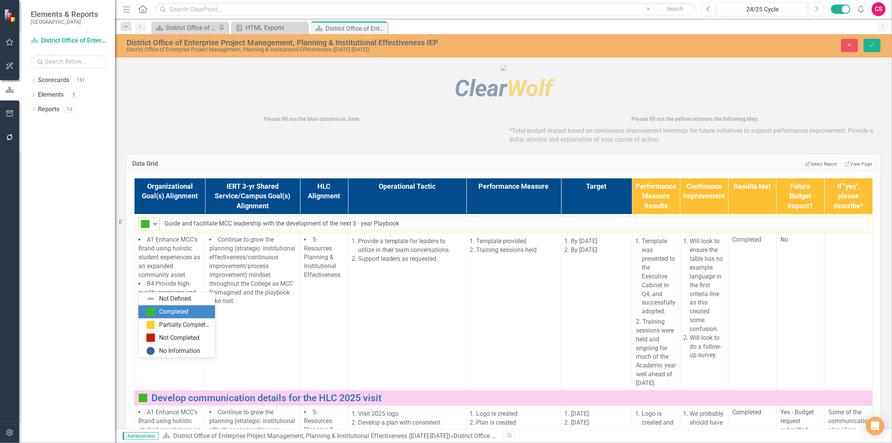
click at [153, 230] on div "Expand" at bounding box center [155, 224] width 8 height 13
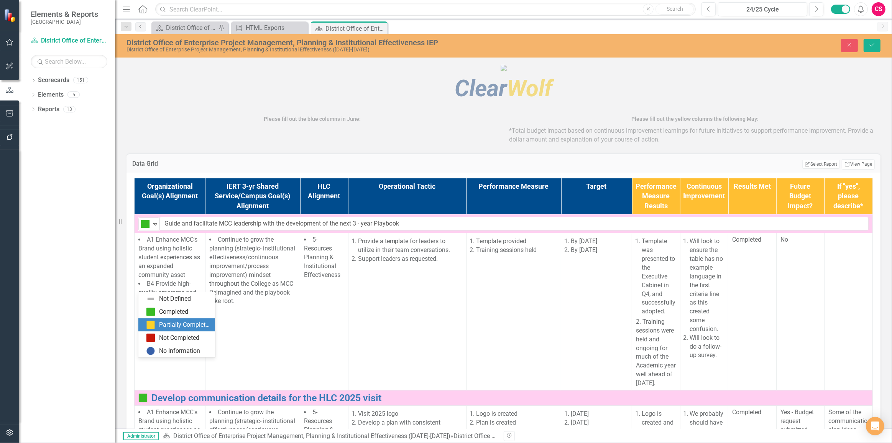
click at [164, 326] on div "Partially Completed" at bounding box center [184, 325] width 51 height 9
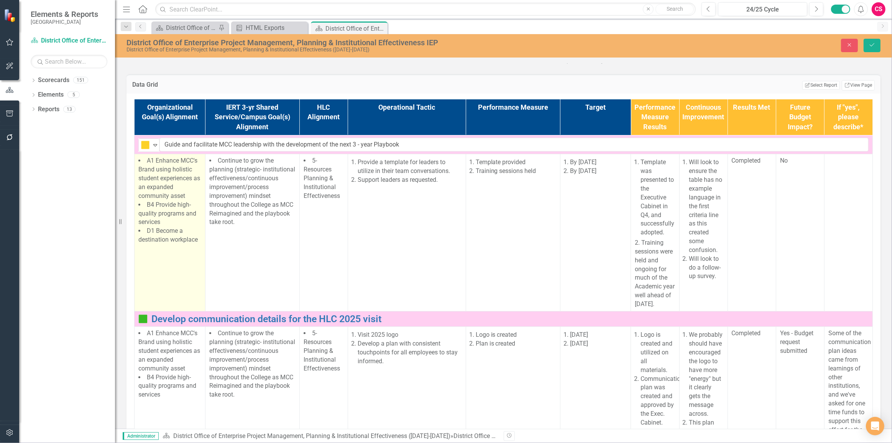
scroll to position [209, 0]
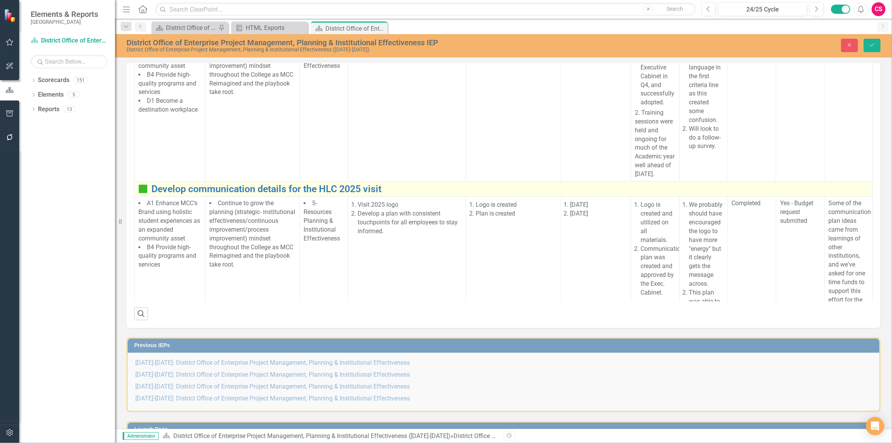
click at [145, 194] on img at bounding box center [142, 188] width 9 height 9
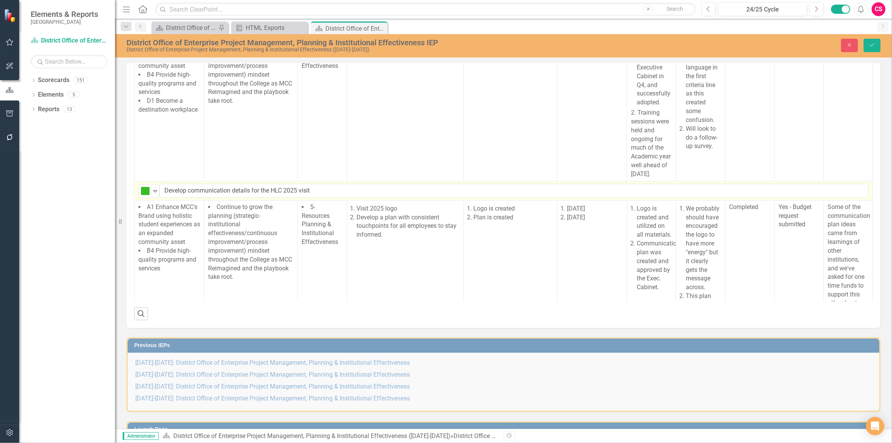
click at [145, 196] on img at bounding box center [145, 190] width 9 height 9
click at [152, 306] on div "Partially Completed" at bounding box center [176, 300] width 77 height 13
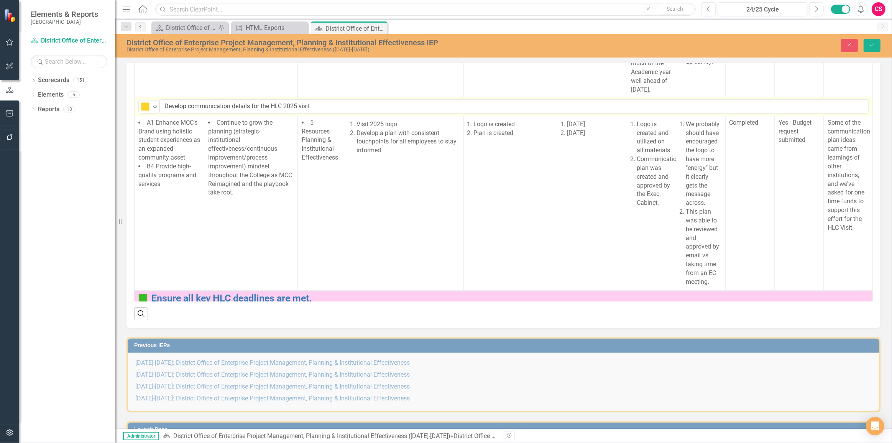
scroll to position [244, 0]
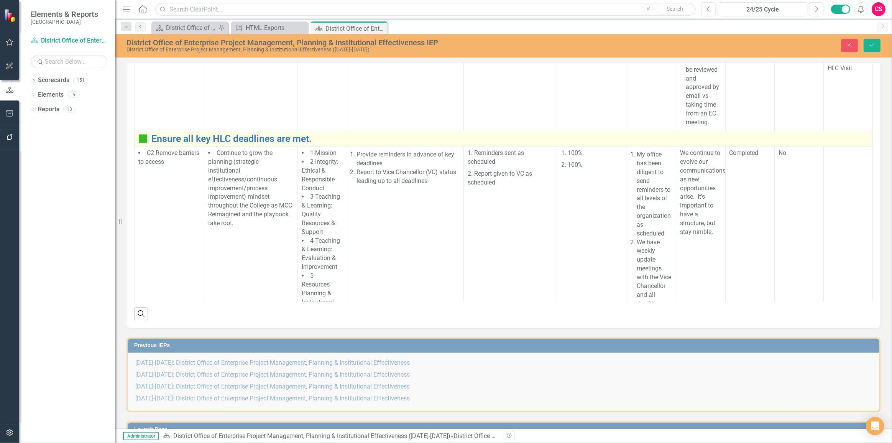
click at [145, 143] on img at bounding box center [142, 138] width 9 height 9
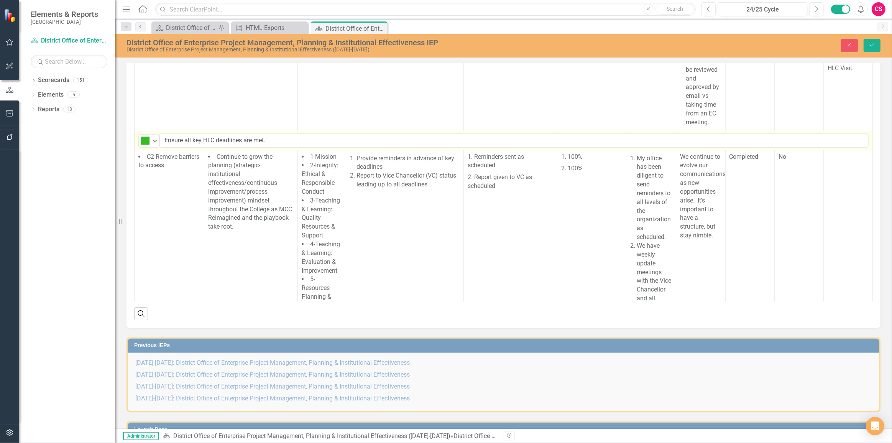
click at [145, 145] on img at bounding box center [145, 140] width 9 height 9
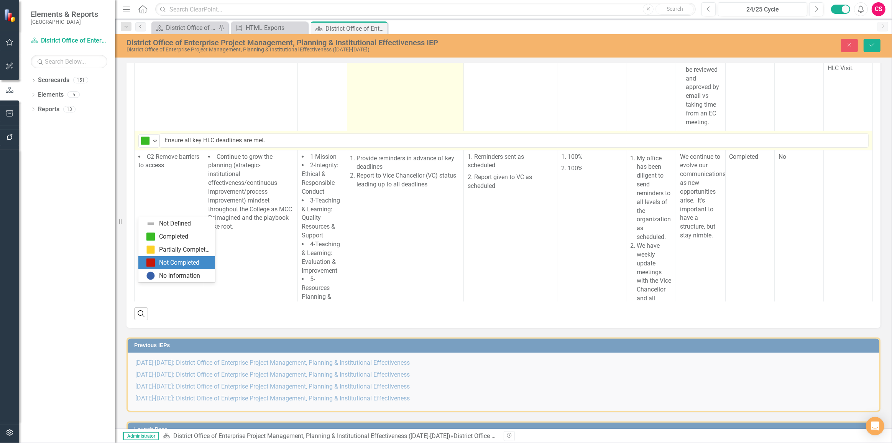
drag, startPoint x: 149, startPoint y: 265, endPoint x: 388, endPoint y: 171, distance: 256.1
click at [150, 265] on img at bounding box center [150, 262] width 9 height 9
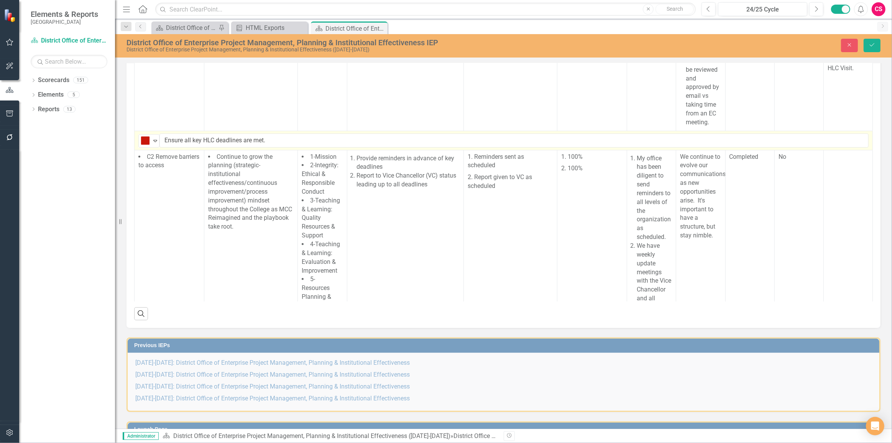
click at [869, 53] on div "District Office of Enterprise Project Management, Planning & Institutional Effe…" at bounding box center [503, 45] width 777 height 23
click at [869, 44] on button "Save" at bounding box center [872, 45] width 17 height 13
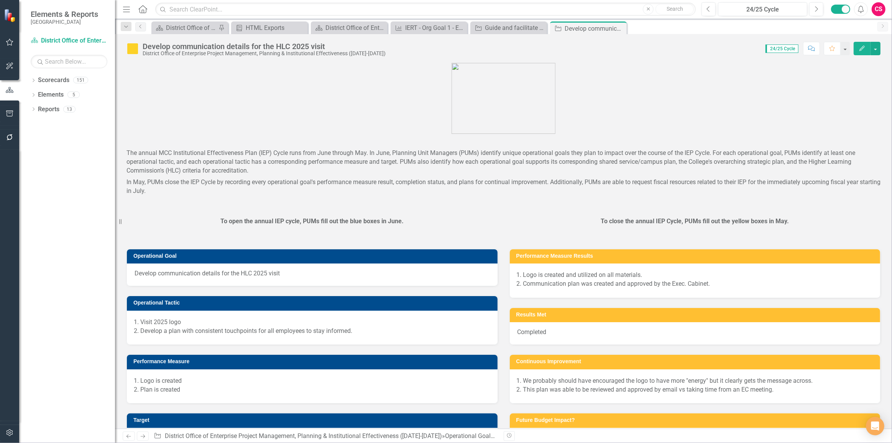
click at [134, 51] on img at bounding box center [133, 49] width 12 height 12
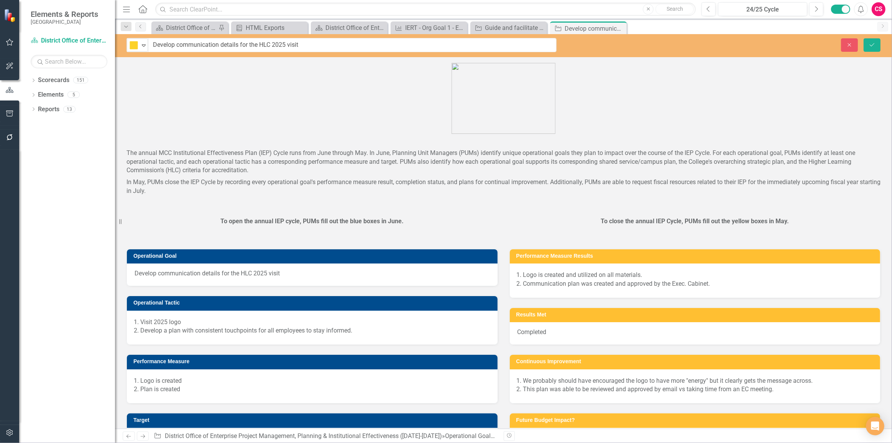
click at [134, 51] on div "Partially Completed Expand" at bounding box center [137, 44] width 21 height 13
click at [138, 70] on img at bounding box center [139, 71] width 9 height 9
click at [866, 38] on div "option Completed, selected. Completed Expand Develop communication details for …" at bounding box center [503, 45] width 777 height 14
click at [874, 43] on icon "Save" at bounding box center [872, 44] width 7 height 5
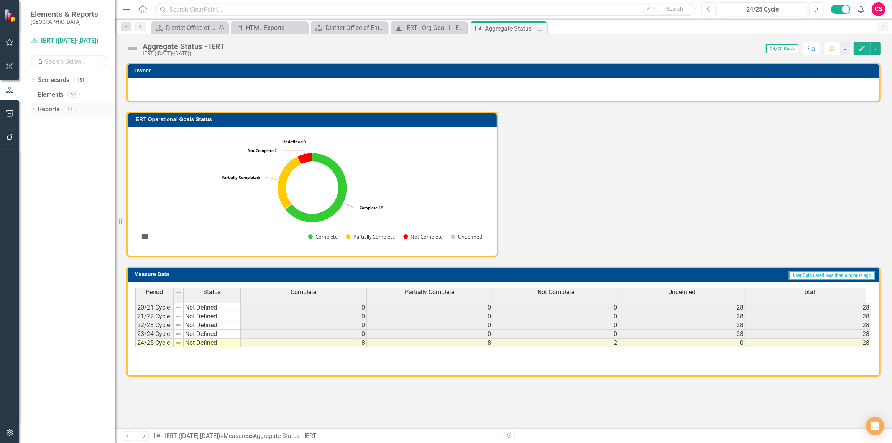
click at [55, 111] on link "Reports" at bounding box center [48, 109] width 21 height 9
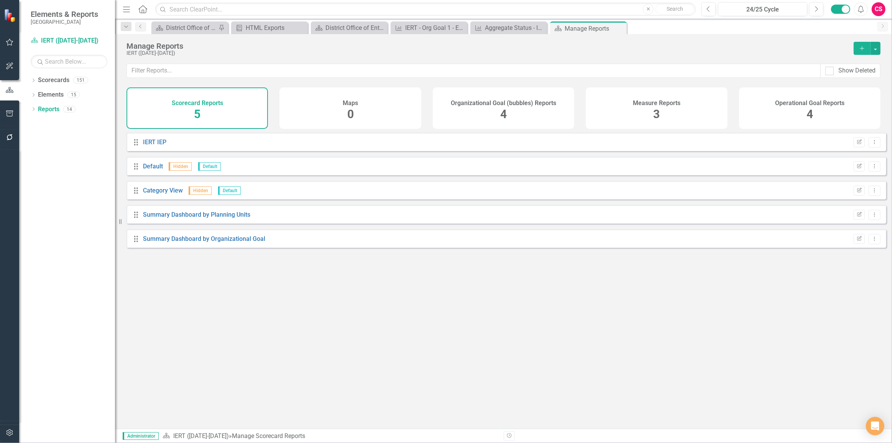
drag, startPoint x: 757, startPoint y: 104, endPoint x: 767, endPoint y: 109, distance: 11.0
click at [318, 103] on div "Operational Goal Reports 4" at bounding box center [810, 107] width 142 height 41
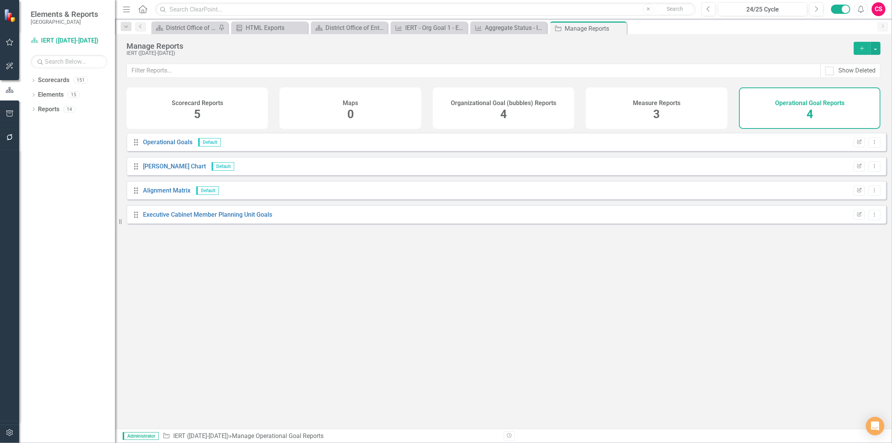
click at [318, 46] on icon "Add" at bounding box center [862, 48] width 7 height 5
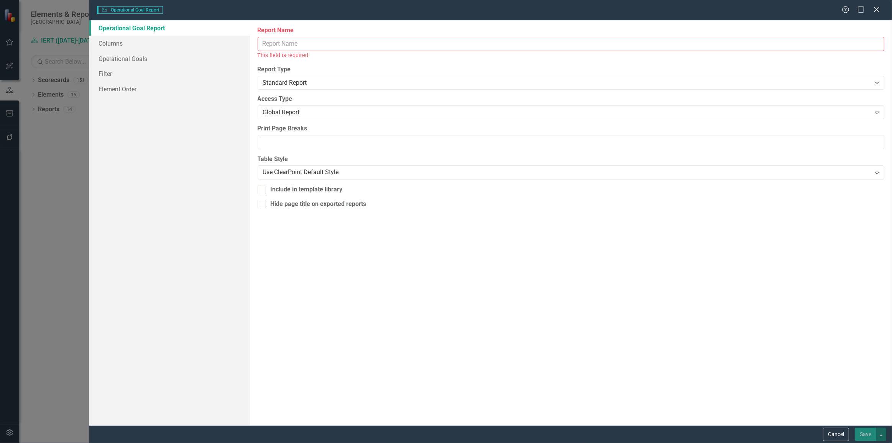
click at [297, 47] on input "Report Name" at bounding box center [571, 44] width 627 height 14
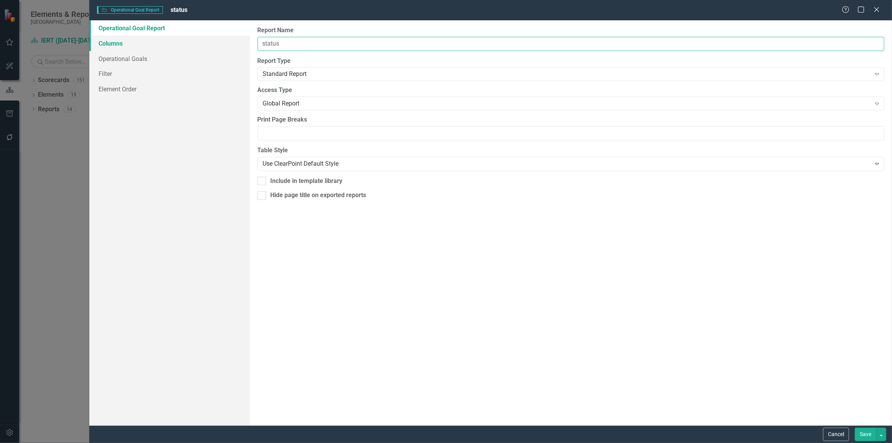
type input "status"
click at [174, 53] on link "Operational Goals" at bounding box center [169, 58] width 161 height 15
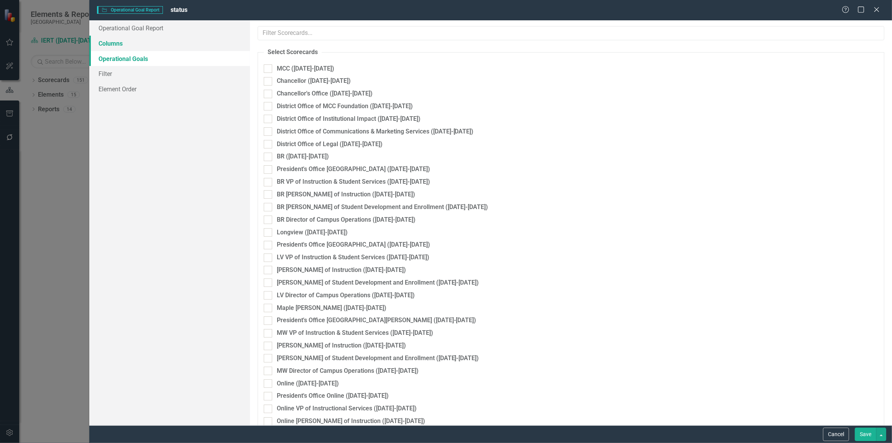
click at [161, 46] on link "Columns" at bounding box center [169, 43] width 161 height 15
checkbox input "true"
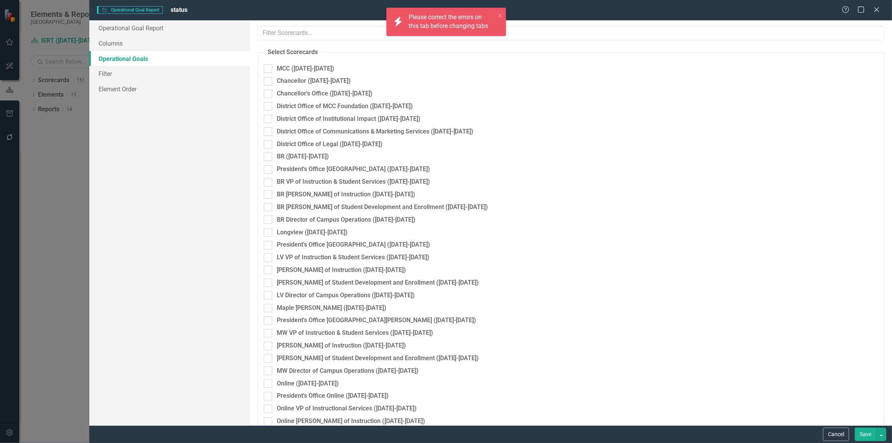
click at [178, 51] on link "Operational Goals" at bounding box center [169, 58] width 161 height 15
click at [171, 44] on link "Columns" at bounding box center [169, 43] width 161 height 15
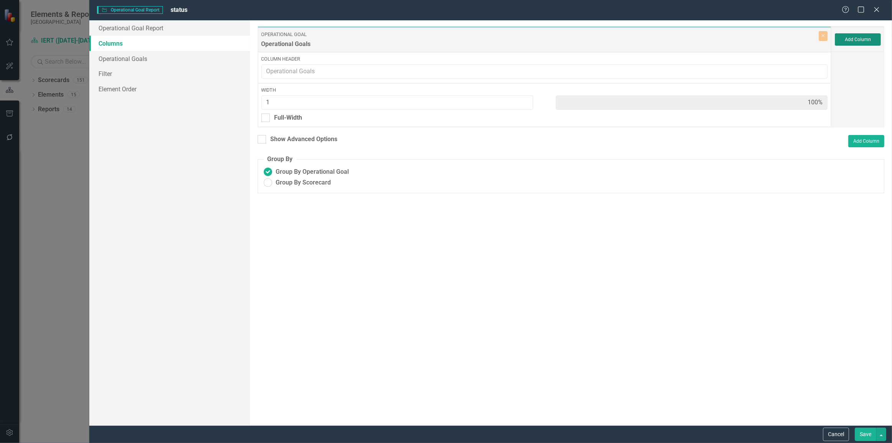
click at [318, 41] on button "Add Column" at bounding box center [858, 39] width 46 height 12
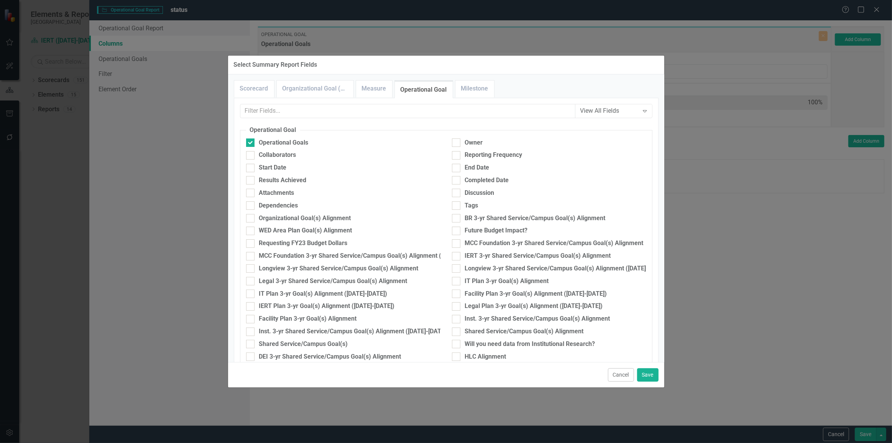
click at [318, 121] on div "View All Fields Expand Operational Goal Operational Goals Owner Collaborators R…" at bounding box center [446, 447] width 413 height 686
click at [318, 114] on input "text" at bounding box center [407, 111] width 335 height 14
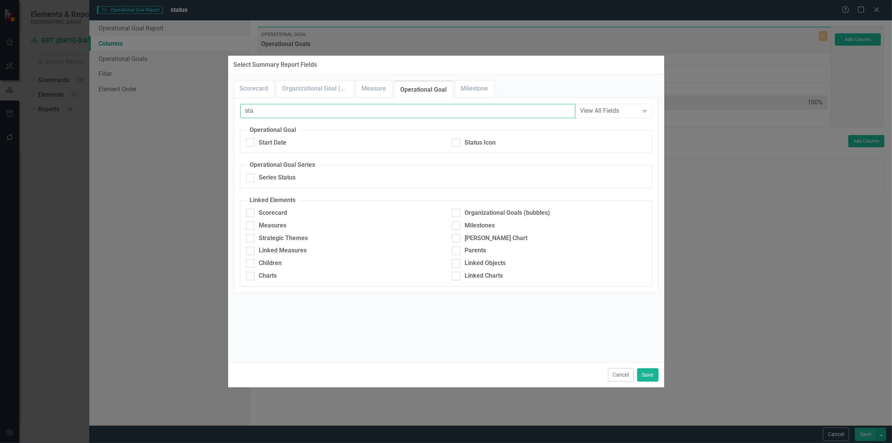
type input "sta"
drag, startPoint x: 489, startPoint y: 137, endPoint x: 480, endPoint y: 138, distance: 8.5
click at [318, 138] on fieldset "Operational Goal Start Date Status Icon" at bounding box center [446, 140] width 413 height 28
click at [318, 139] on div "Status Icon" at bounding box center [480, 142] width 31 height 9
click at [318, 139] on input "Status Icon" at bounding box center [454, 140] width 5 height 5
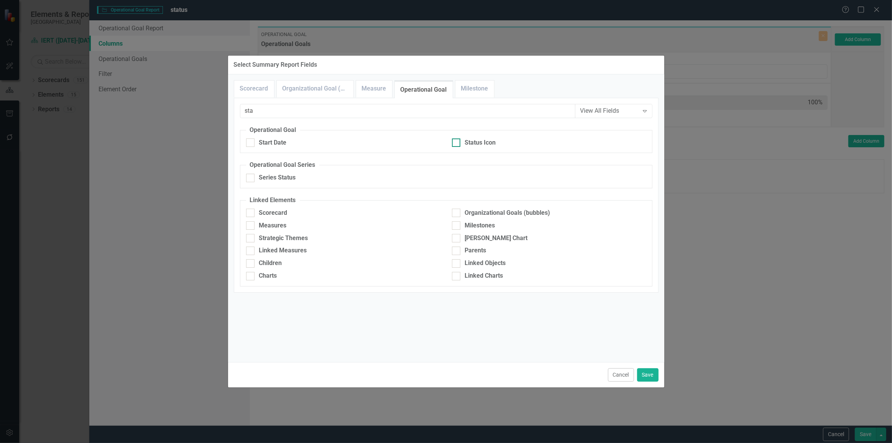
checkbox input "true"
click at [318, 191] on div "Cancel Save" at bounding box center [446, 374] width 436 height 25
click at [318, 191] on button "Save" at bounding box center [647, 374] width 21 height 13
type input "50%"
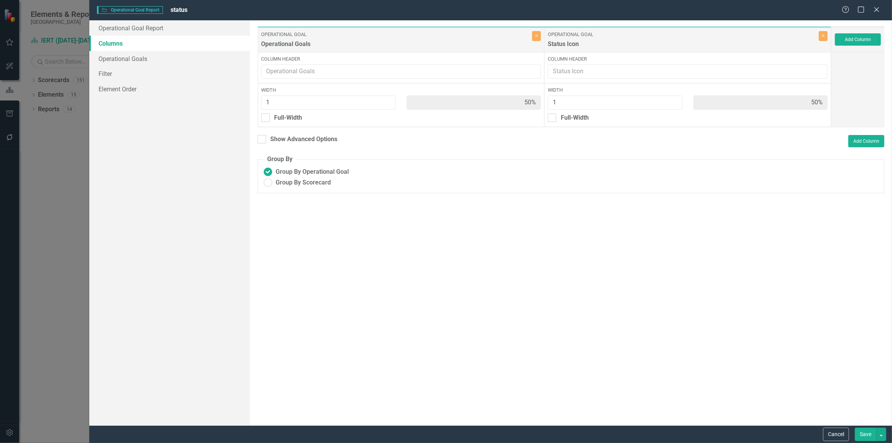
click at [318, 191] on button "Save" at bounding box center [865, 434] width 21 height 13
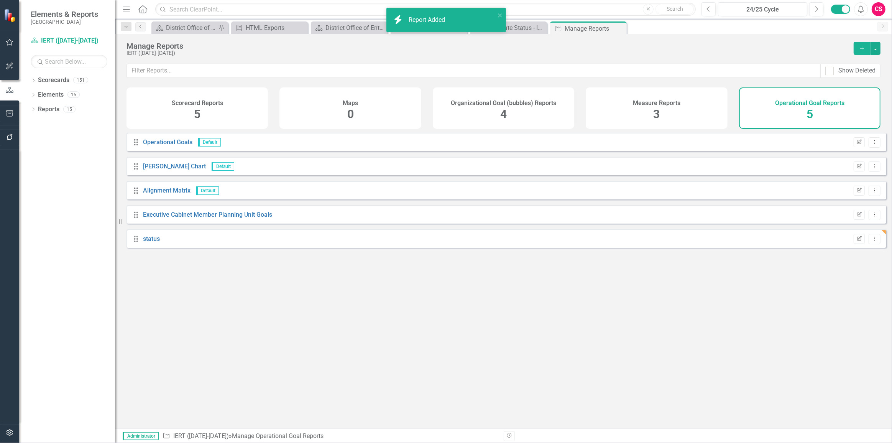
click at [318, 191] on icon "Edit Report" at bounding box center [860, 239] width 6 height 5
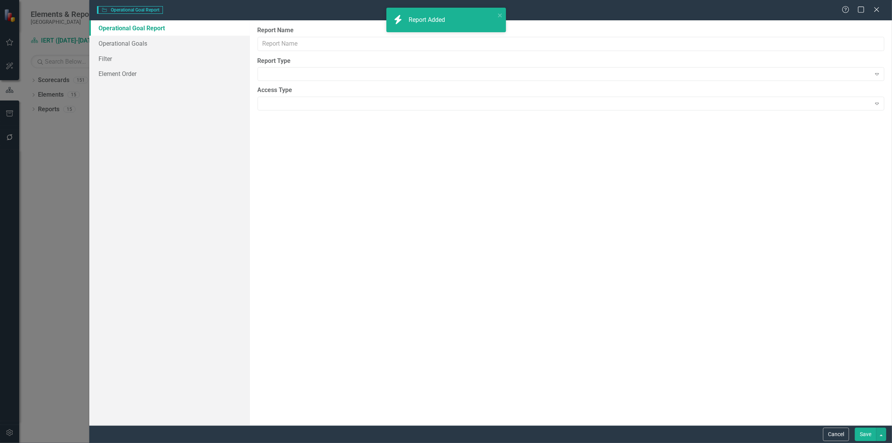
type input "status"
click at [148, 46] on link "Operational Goals" at bounding box center [169, 43] width 161 height 15
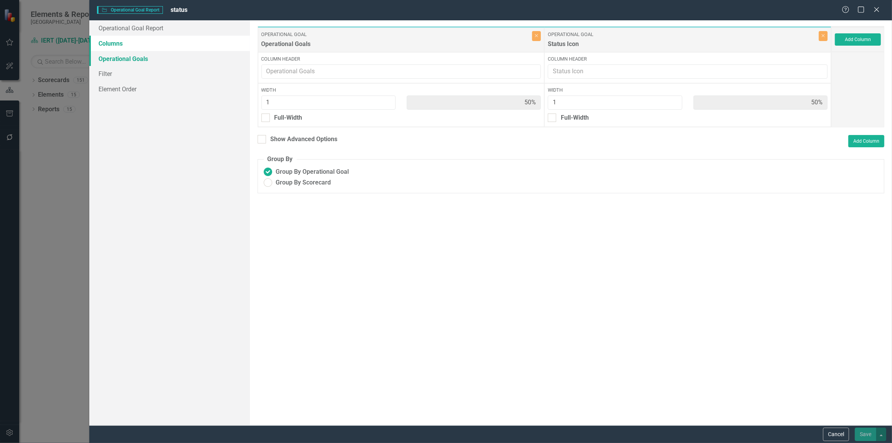
click at [186, 52] on link "Operational Goals" at bounding box center [169, 58] width 161 height 15
click at [205, 61] on link "Operational Goals" at bounding box center [169, 58] width 161 height 15
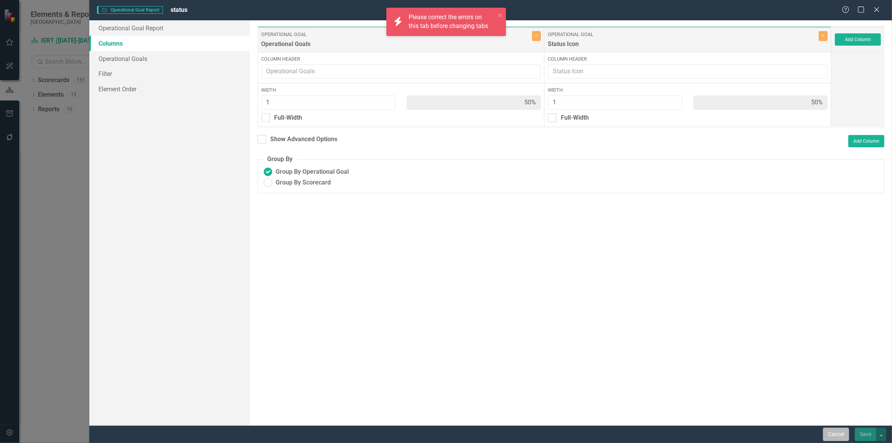
click at [318, 191] on button "Cancel" at bounding box center [836, 434] width 26 height 13
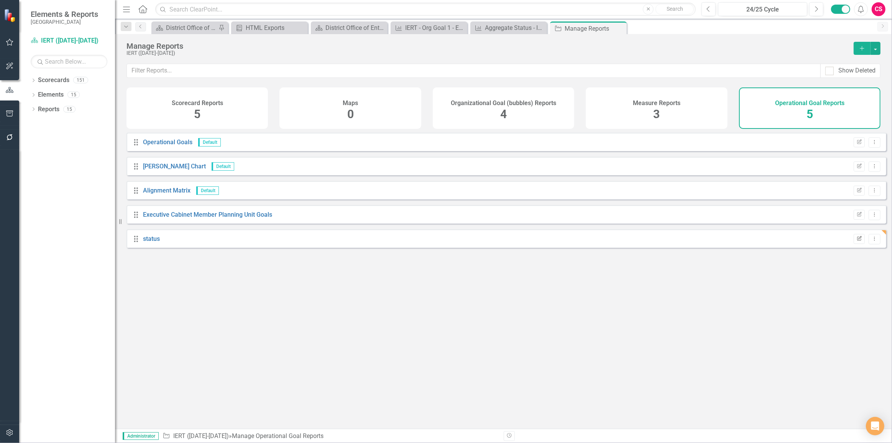
click at [318, 191] on icon "Edit Report" at bounding box center [860, 239] width 6 height 5
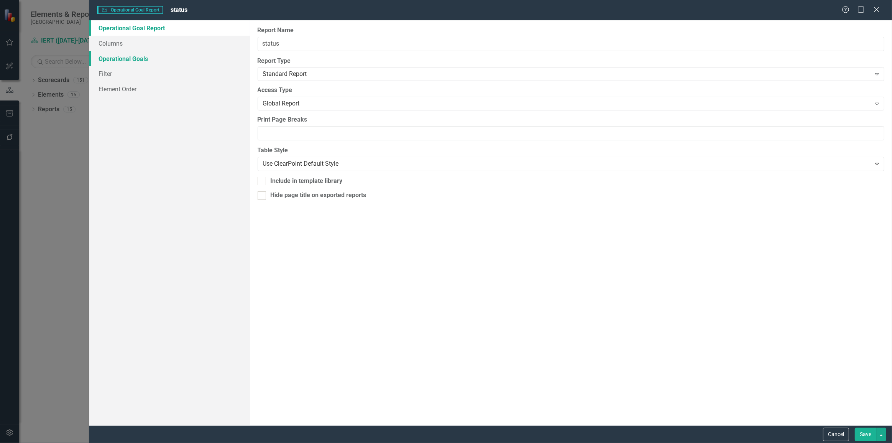
click at [121, 56] on link "Operational Goals" at bounding box center [169, 58] width 161 height 15
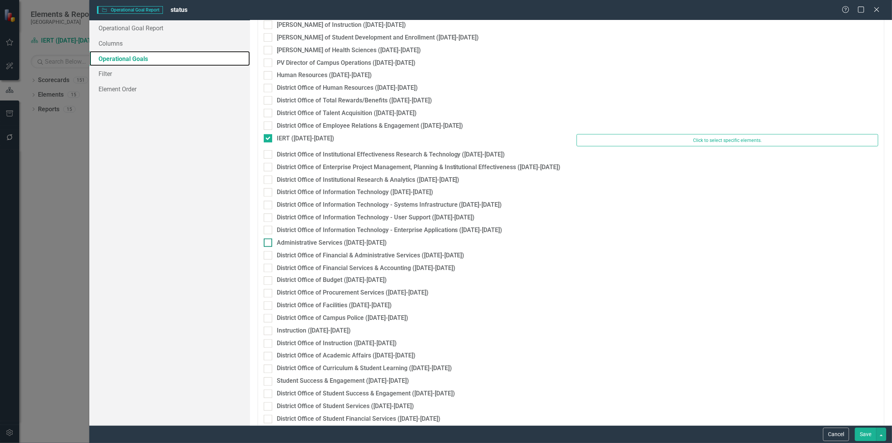
scroll to position [1394, 0]
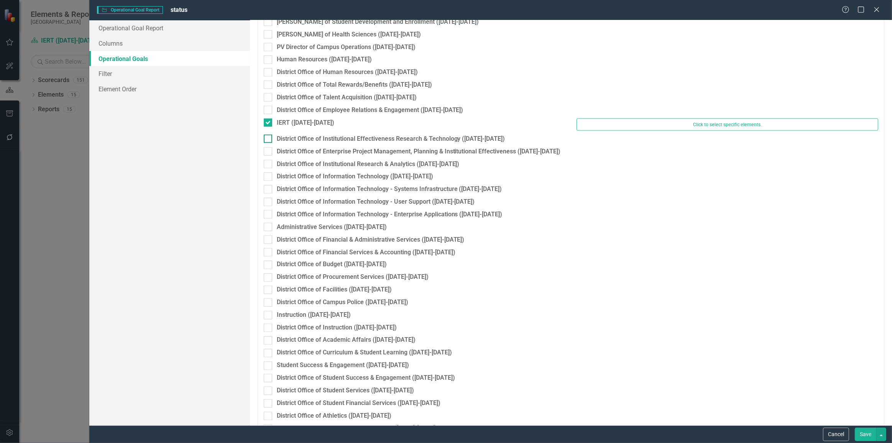
click at [299, 137] on div "District Office of Institutional Effectiveness Research & Technology ([DATE]-[D…" at bounding box center [391, 139] width 229 height 9
click at [269, 137] on input "District Office of Institutional Effectiveness Research & Technology ([DATE]-[D…" at bounding box center [266, 137] width 5 height 5
checkbox input "true"
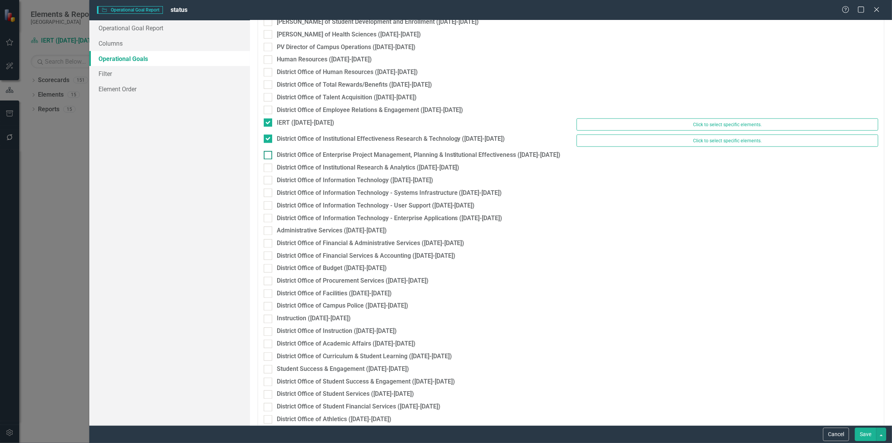
click at [292, 153] on div "District Office of Enterprise Project Management, Planning & Institutional Effe…" at bounding box center [419, 155] width 284 height 9
click at [269, 153] on input "District Office of Enterprise Project Management, Planning & Institutional Effe…" at bounding box center [266, 153] width 5 height 5
checkbox input "true"
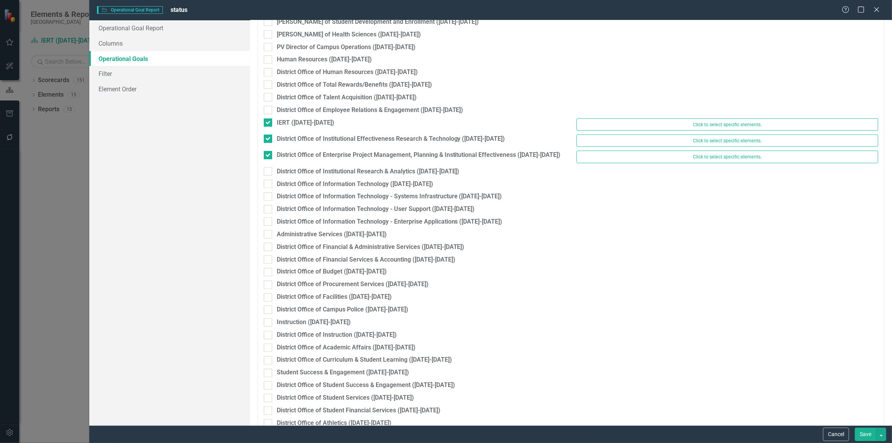
click at [289, 165] on div "District Office of Enterprise Project Management, Planning & Institutional Effe…" at bounding box center [571, 159] width 626 height 16
click at [289, 171] on div "District Office of Institutional Research & Analytics ([DATE]-[DATE])" at bounding box center [368, 171] width 183 height 9
click at [269, 171] on input "District Office of Institutional Research & Analytics ([DATE]-[DATE])" at bounding box center [266, 169] width 5 height 5
checkbox input "true"
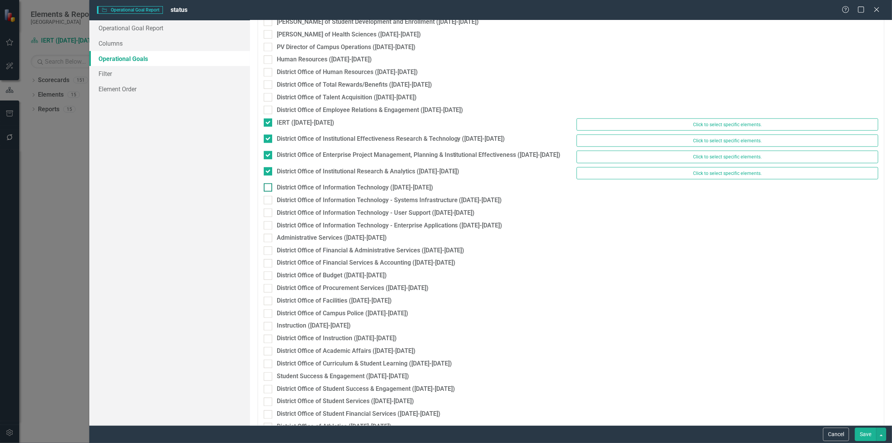
click at [285, 187] on div "District Office of Information Technology ([DATE]-[DATE])" at bounding box center [355, 187] width 156 height 9
click at [269, 187] on input "District Office of Information Technology ([DATE]-[DATE])" at bounding box center [266, 185] width 5 height 5
checkbox input "true"
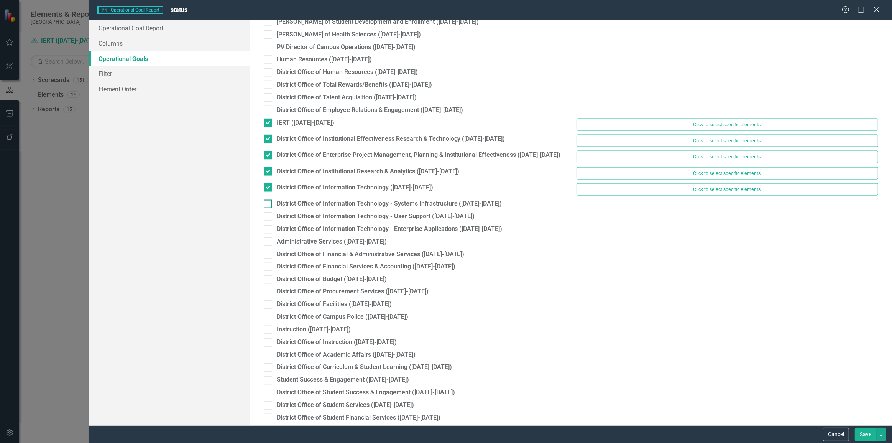
click at [285, 191] on div "District Office of Information Technology - Systems Infrastructure ([DATE]-[DAT…" at bounding box center [389, 203] width 225 height 9
click at [269, 191] on input "District Office of Information Technology - Systems Infrastructure ([DATE]-[DAT…" at bounding box center [266, 202] width 5 height 5
checkbox input "true"
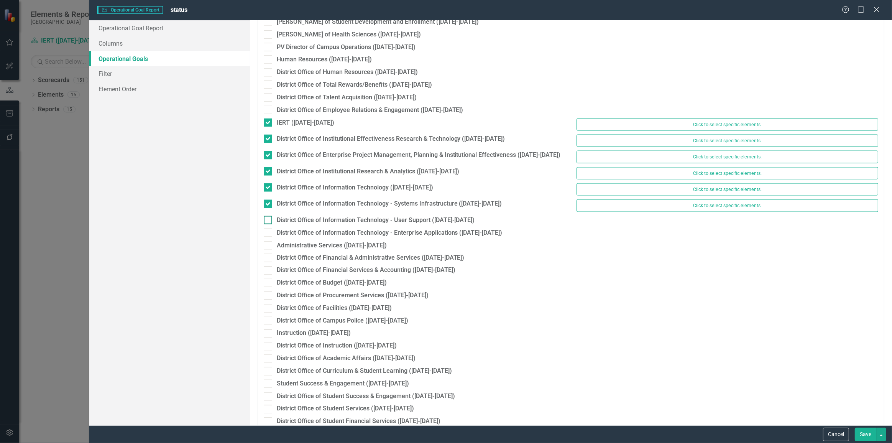
drag, startPoint x: 285, startPoint y: 213, endPoint x: 286, endPoint y: 219, distance: 6.2
click at [285, 191] on div "District Office of Information Technology - Systems Infrastructure (2024-2025) …" at bounding box center [571, 207] width 626 height 16
click at [286, 191] on div "District Office of Information Technology - User Support ([DATE]-[DATE])" at bounding box center [376, 220] width 198 height 9
click at [269, 191] on input "District Office of Information Technology - User Support ([DATE]-[DATE])" at bounding box center [266, 218] width 5 height 5
checkbox input "true"
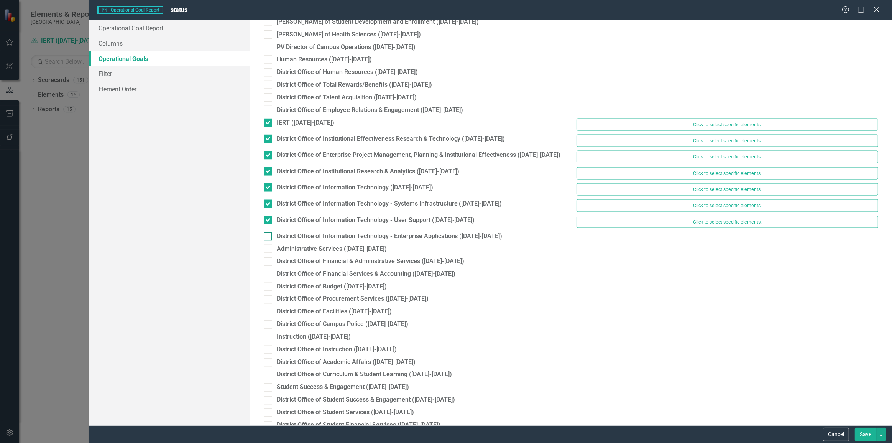
drag, startPoint x: 287, startPoint y: 232, endPoint x: 421, endPoint y: 282, distance: 142.7
click at [288, 191] on div "District Office of Information Technology - Enterprise Applications ([DATE]-[DA…" at bounding box center [390, 236] width 226 height 9
click at [269, 191] on input "District Office of Information Technology - Enterprise Applications ([DATE]-[DA…" at bounding box center [266, 234] width 5 height 5
checkbox input "true"
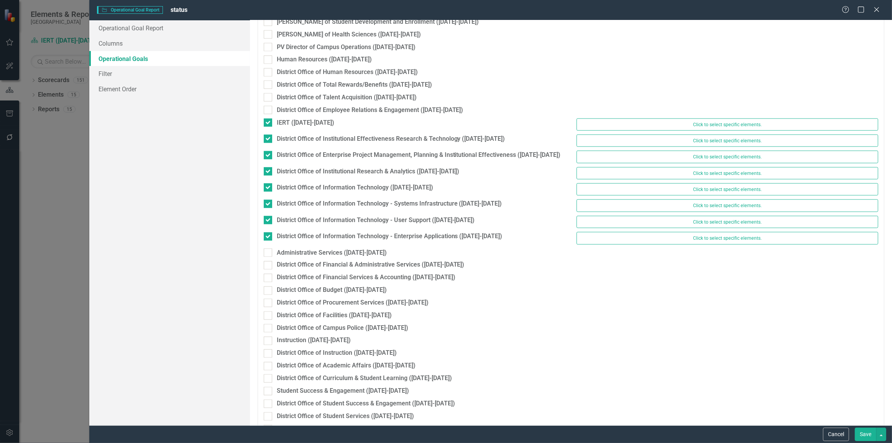
click at [318, 191] on button "Save" at bounding box center [865, 434] width 21 height 13
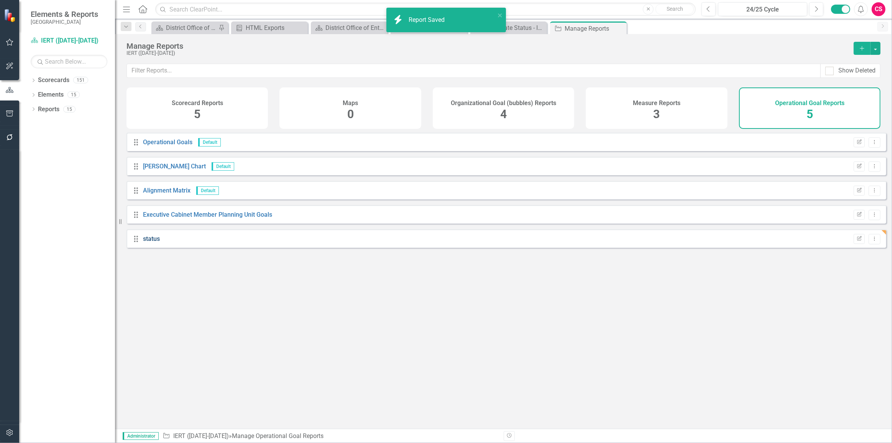
click at [156, 191] on link "status" at bounding box center [151, 238] width 17 height 7
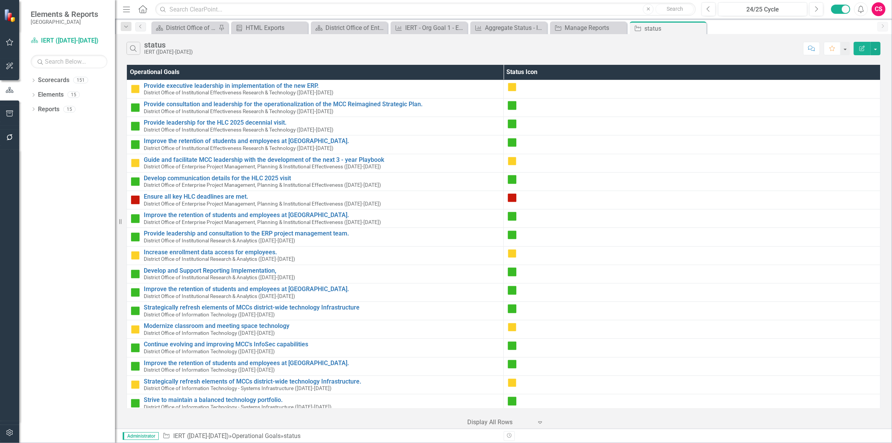
click at [318, 74] on th "Status Icon" at bounding box center [692, 72] width 377 height 15
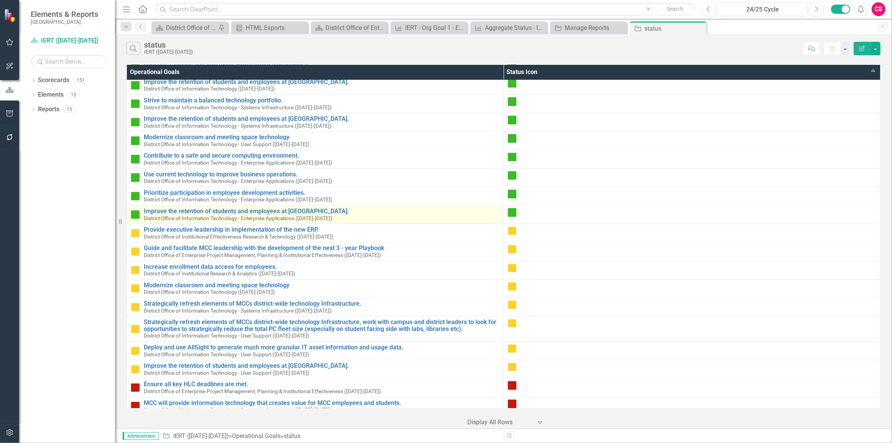
scroll to position [195, 0]
